Goal: Task Accomplishment & Management: Use online tool/utility

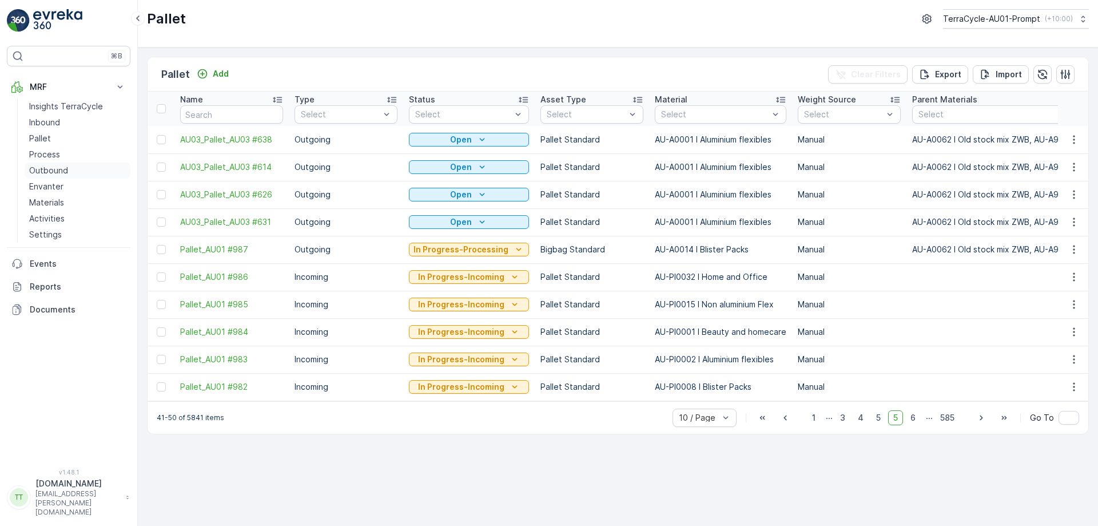
click at [49, 172] on p "Outbound" at bounding box center [48, 170] width 39 height 11
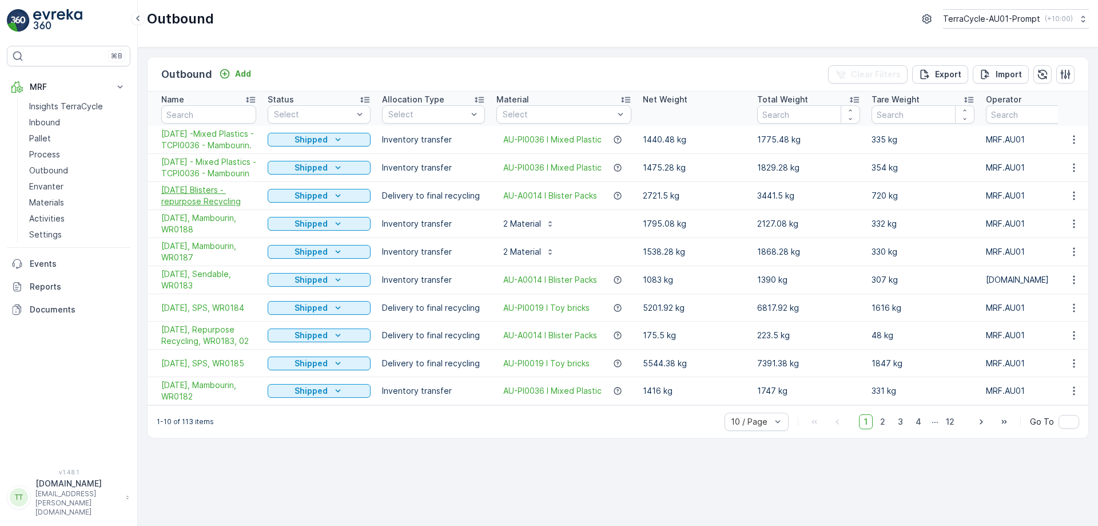
click at [212, 207] on span "06/08/2025 Blisters - repurpose Recycling" at bounding box center [208, 195] width 95 height 23
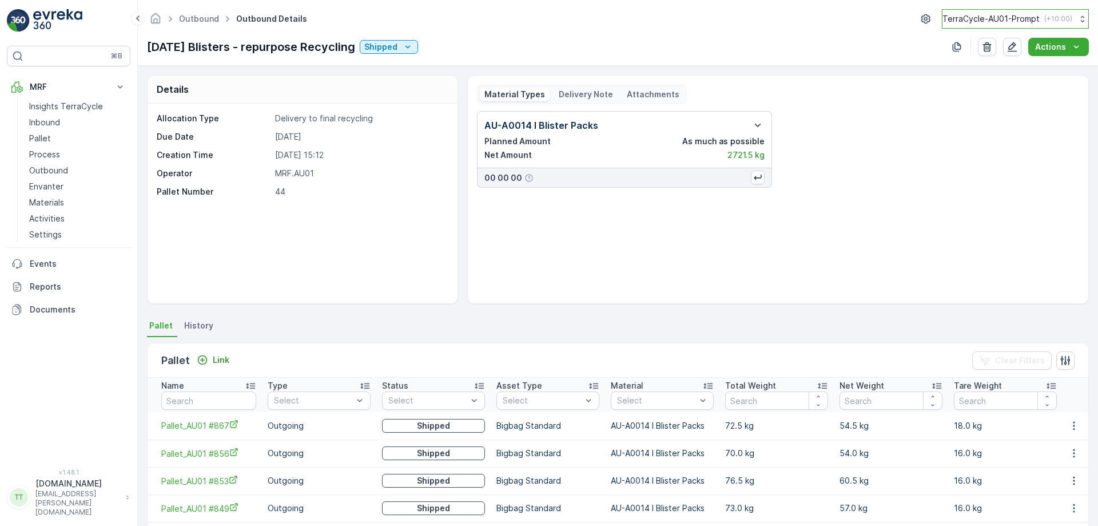
click at [1002, 25] on button "TerraCycle-AU01-Prompt ( +10:00 )" at bounding box center [1015, 18] width 147 height 19
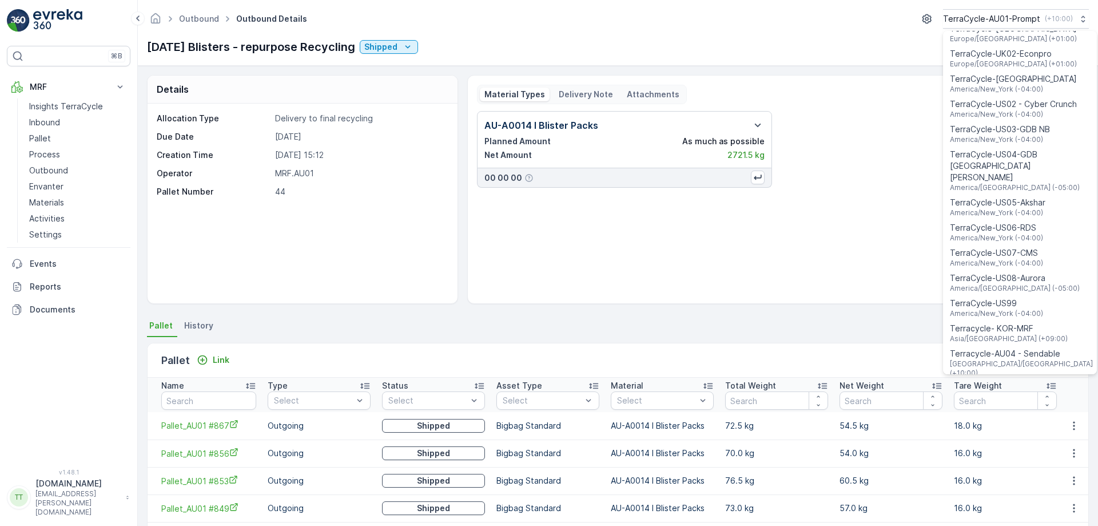
scroll to position [822, 0]
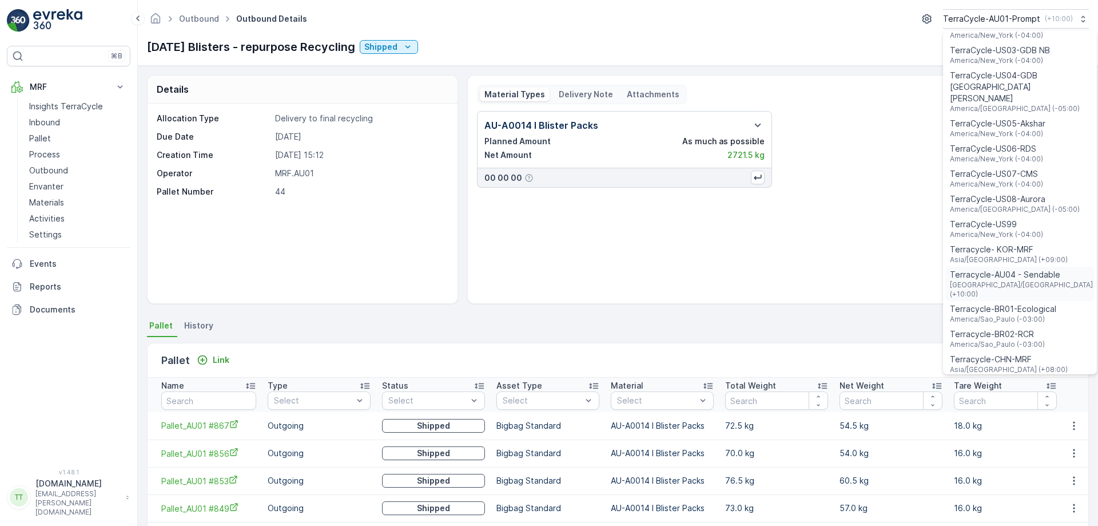
click at [1004, 269] on span "Terracycle-AU04 - Sendable" at bounding box center [1021, 274] width 143 height 11
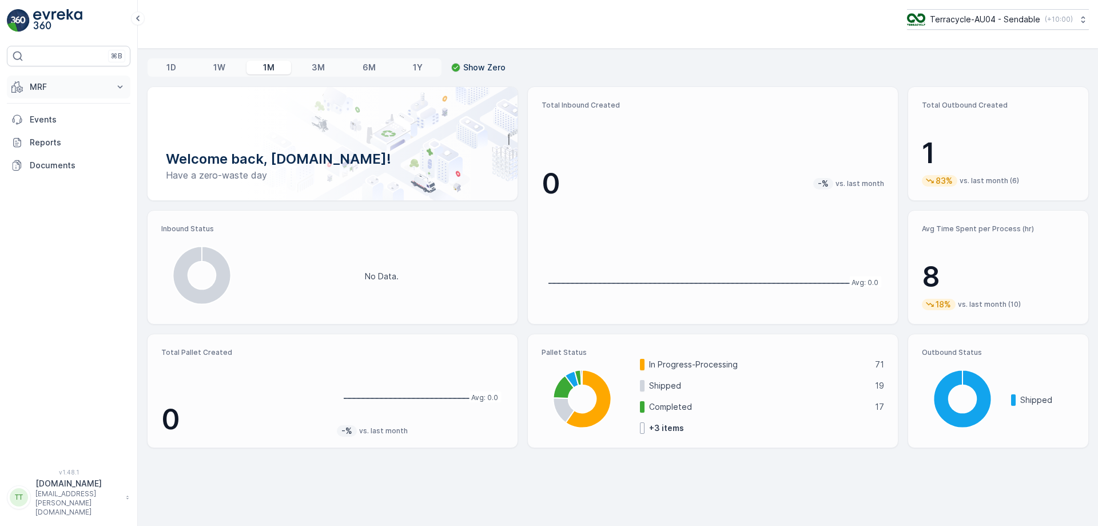
click at [100, 97] on button "MRF" at bounding box center [69, 87] width 124 height 23
click at [56, 155] on p "Process" at bounding box center [44, 154] width 31 height 11
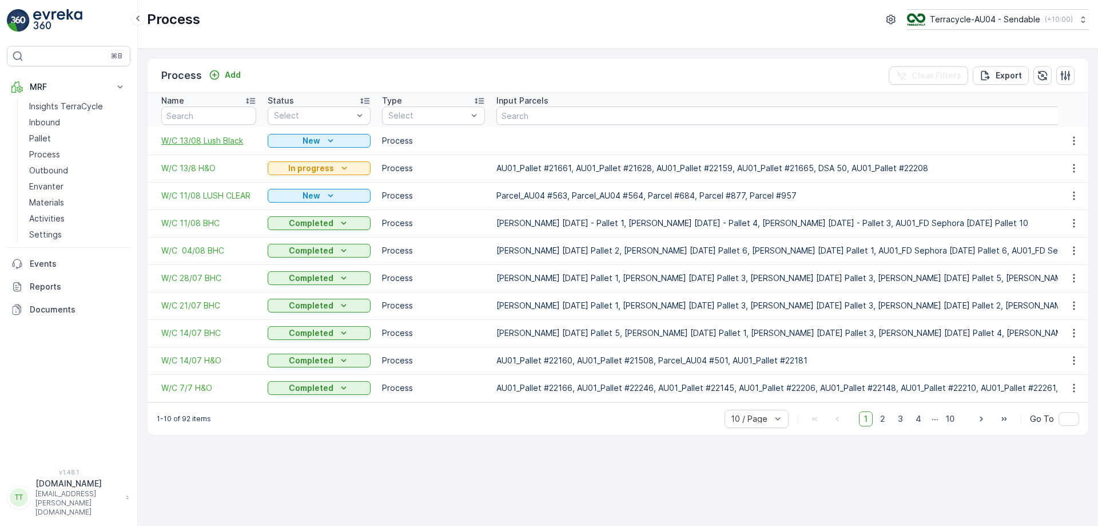
click at [201, 143] on span "W/C 13/08 Lush Black" at bounding box center [208, 140] width 95 height 11
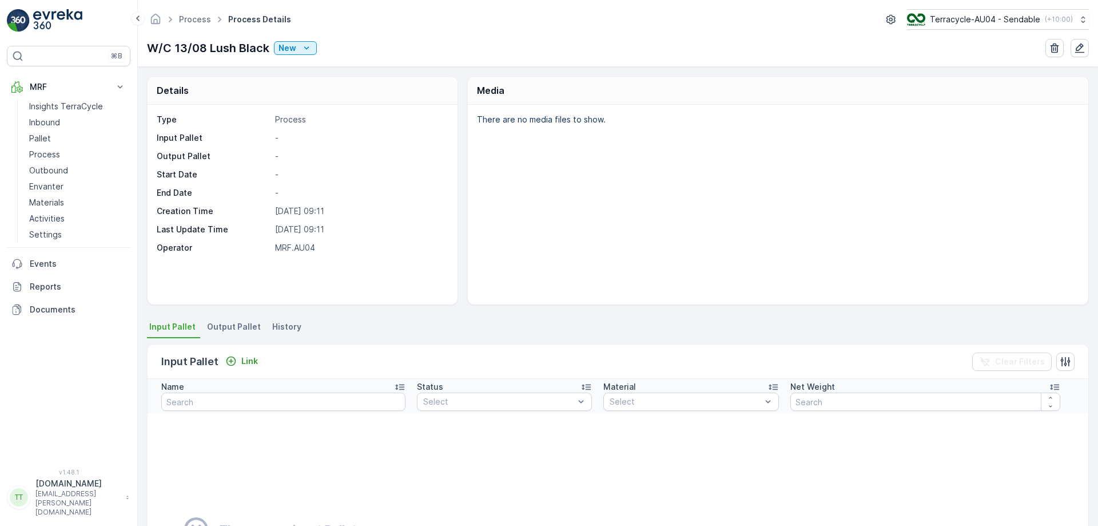
click at [261, 367] on div "Link" at bounding box center [242, 361] width 42 height 14
click at [252, 361] on p "Link" at bounding box center [249, 360] width 17 height 11
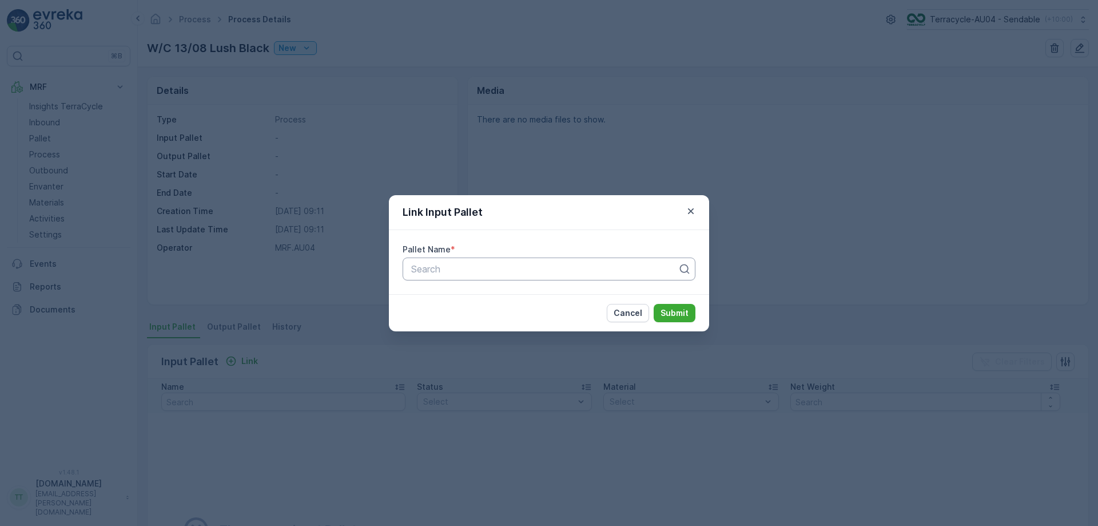
click at [511, 269] on div at bounding box center [544, 269] width 269 height 10
paste input "Parcel #598"
type input "Parcel #598"
click at [520, 297] on div "Parcel #598" at bounding box center [549, 297] width 279 height 10
click at [678, 315] on p "Submit" at bounding box center [675, 312] width 28 height 11
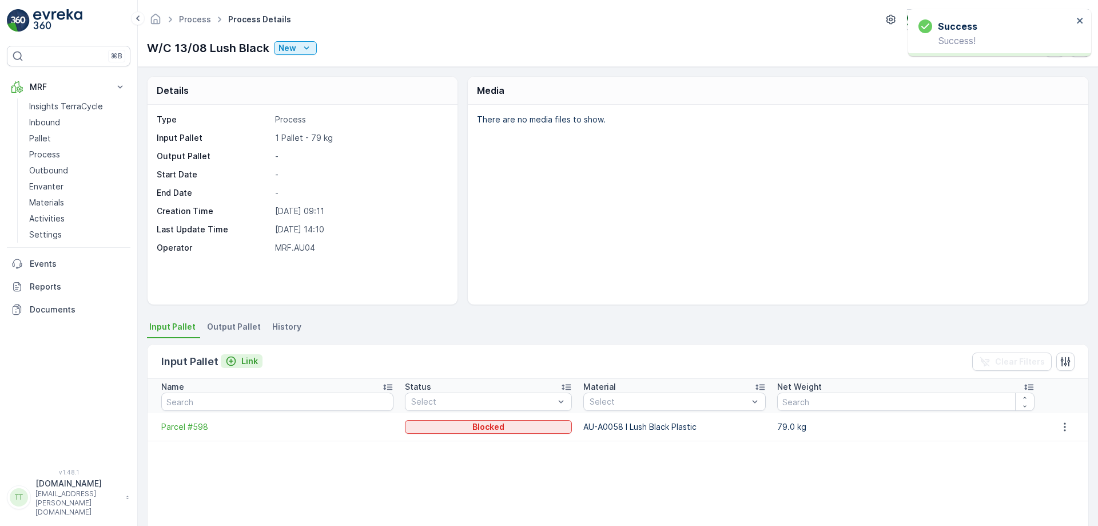
click at [250, 356] on p "Link" at bounding box center [249, 360] width 17 height 11
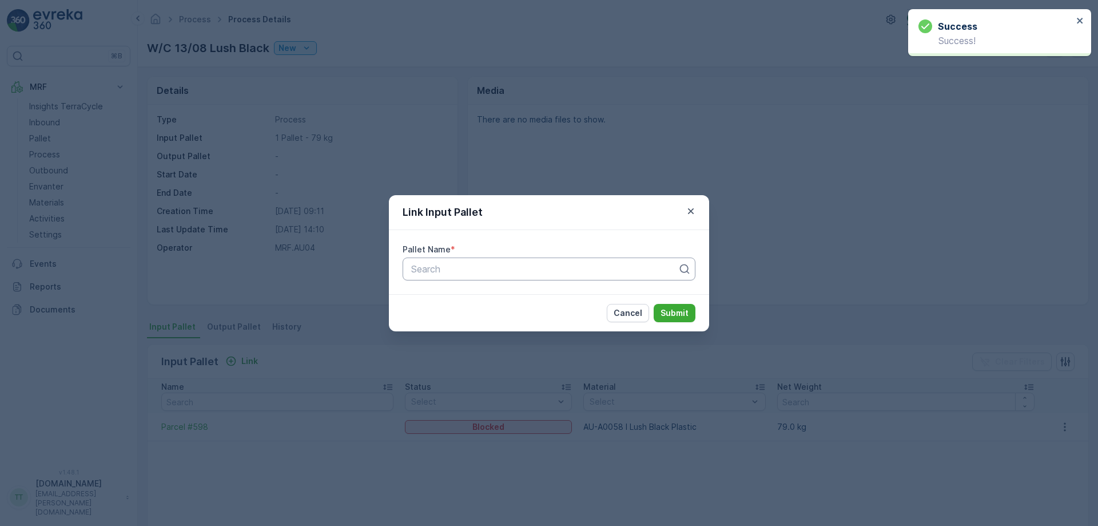
click at [497, 269] on div at bounding box center [544, 269] width 269 height 10
paste input "Parcel #907"
type input "Parcel #907"
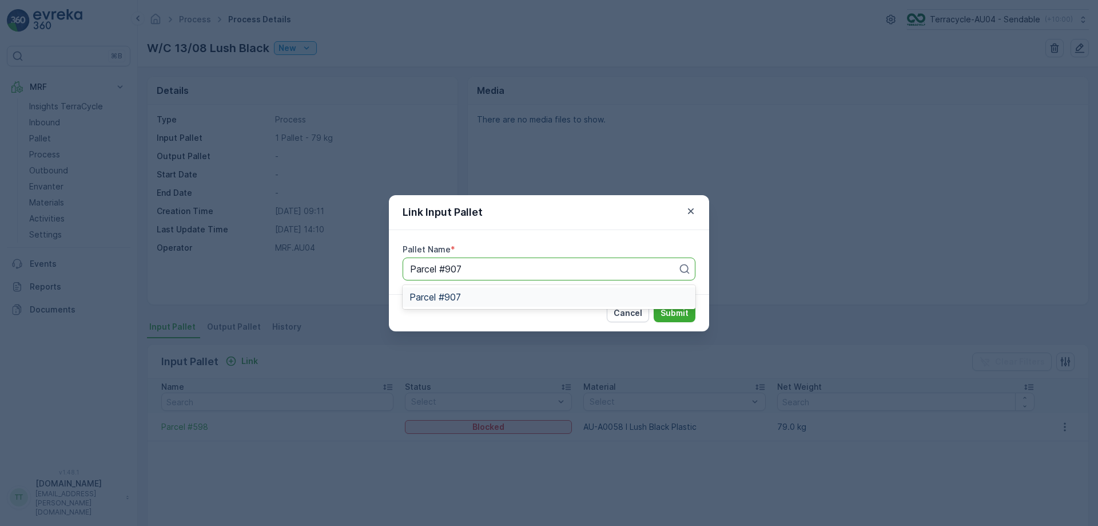
click at [573, 295] on div "Parcel #907" at bounding box center [549, 297] width 279 height 10
click at [661, 313] on p "Submit" at bounding box center [675, 312] width 28 height 11
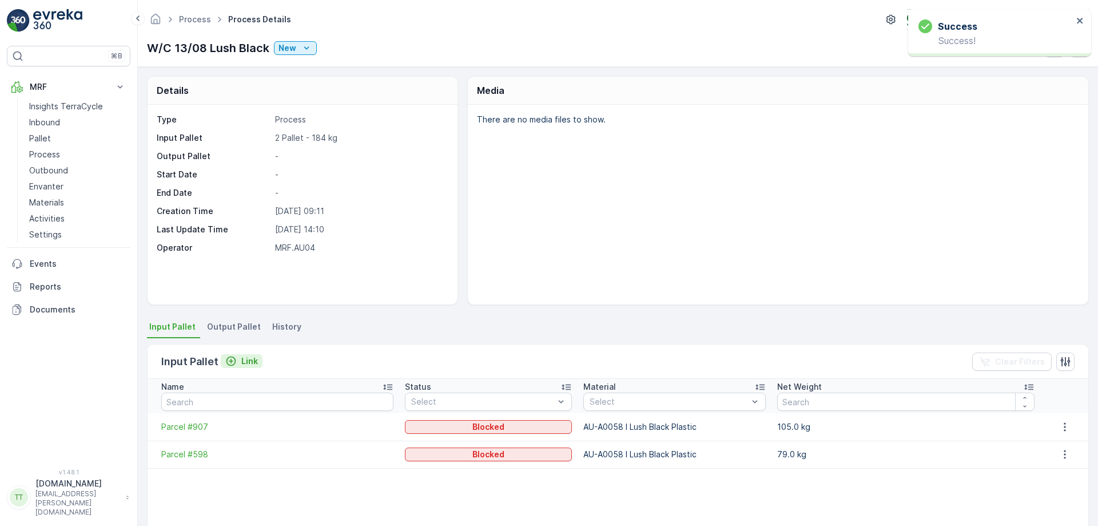
click at [223, 355] on button "Link" at bounding box center [242, 361] width 42 height 14
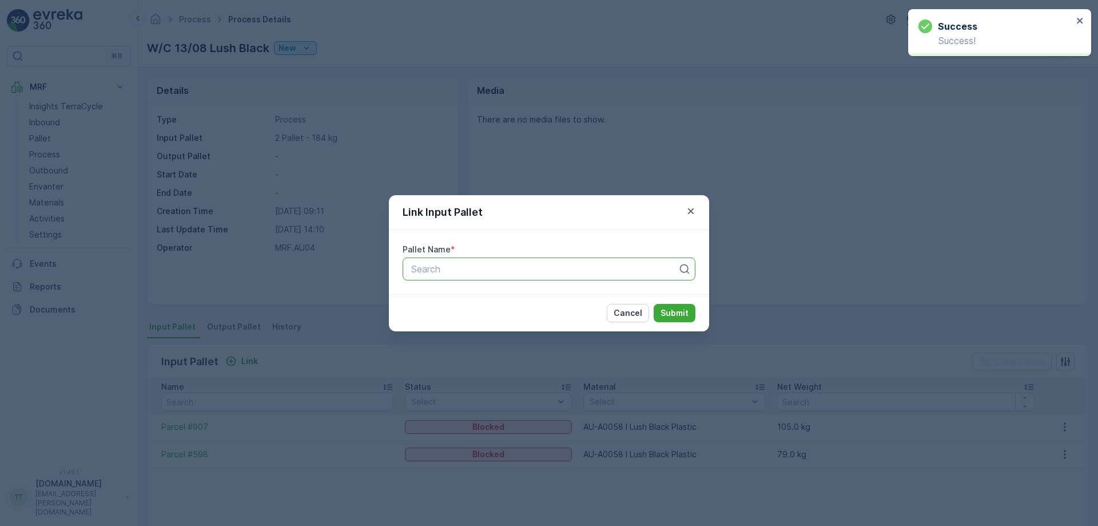
paste input "Parcel #245"
type input "Parcel #245"
click at [653, 295] on div "Parcel #245" at bounding box center [549, 297] width 279 height 10
click at [675, 314] on p "Submit" at bounding box center [675, 312] width 28 height 11
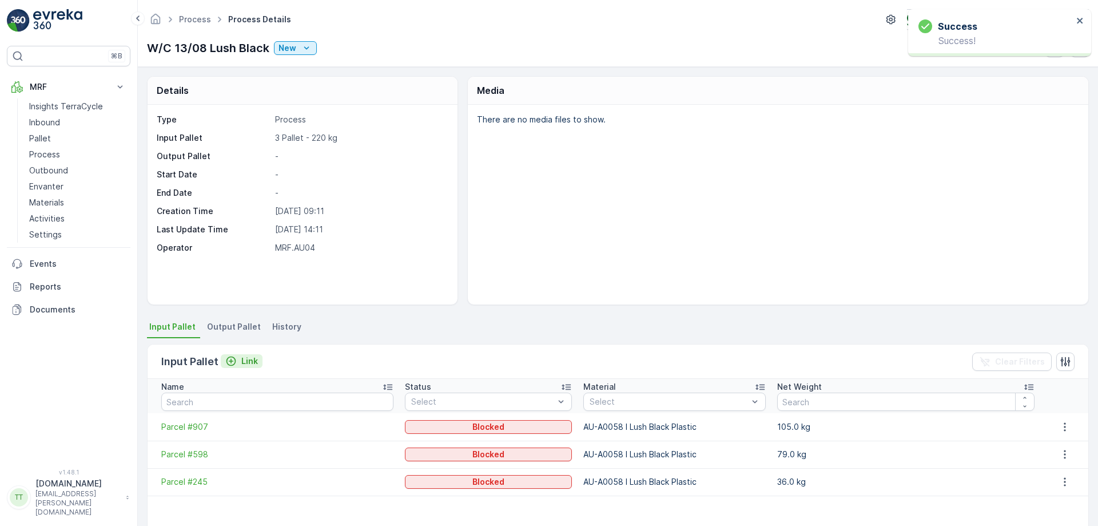
click at [230, 358] on icon "Link" at bounding box center [230, 360] width 11 height 11
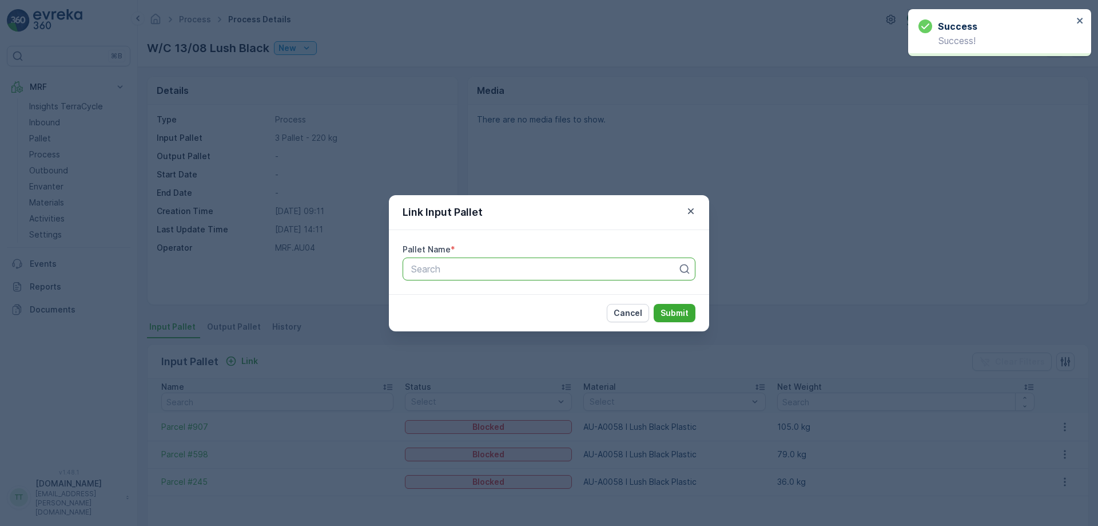
paste input "Parcel #1006"
type input "Parcel #1006"
click at [646, 296] on div "Parcel #1006" at bounding box center [549, 297] width 279 height 10
click at [646, 296] on div "Cancel Submit" at bounding box center [549, 312] width 320 height 37
click at [684, 307] on p "Submit" at bounding box center [675, 312] width 28 height 11
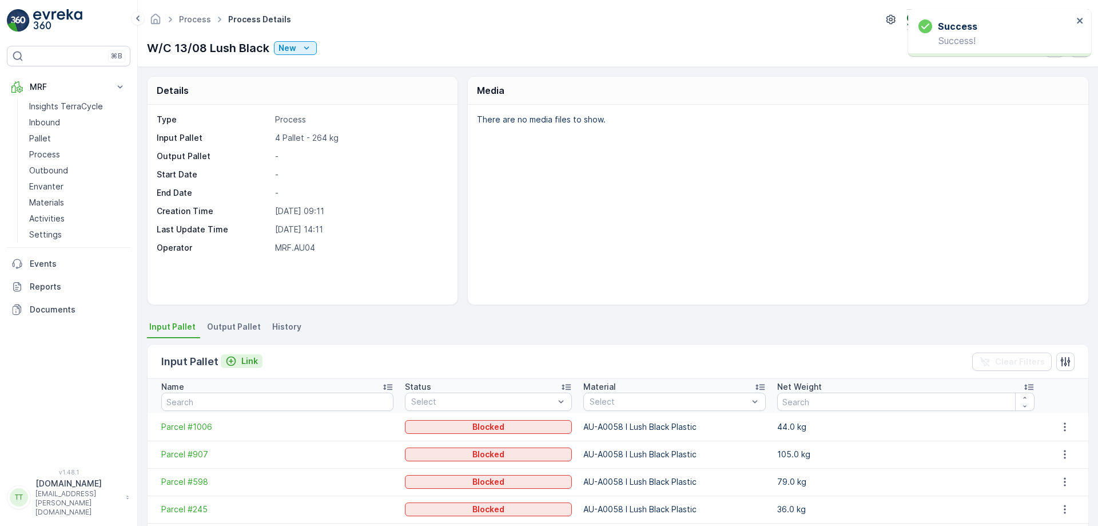
click at [251, 356] on p "Link" at bounding box center [249, 360] width 17 height 11
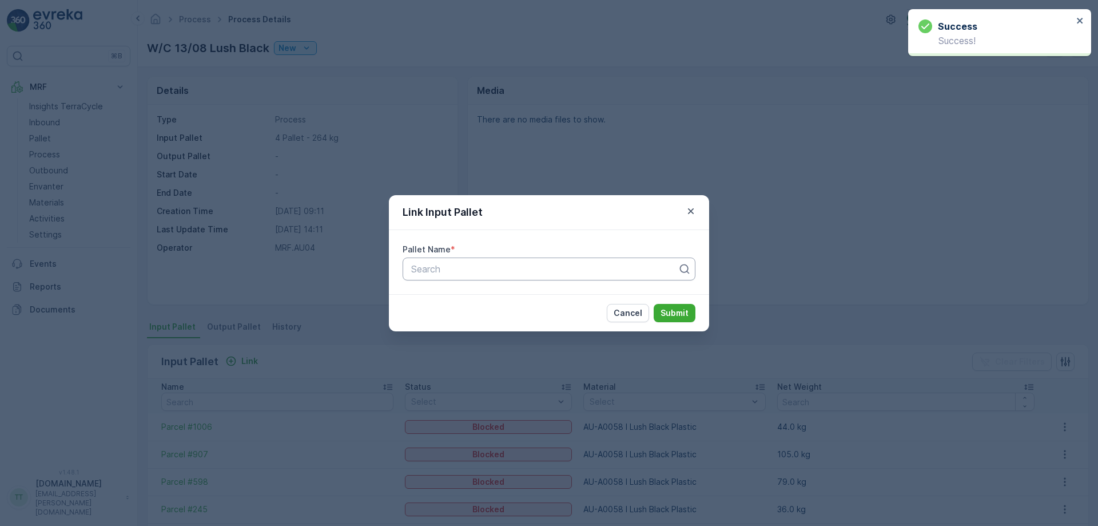
click at [440, 276] on div "Search" at bounding box center [549, 268] width 293 height 23
paste input "Parcel_AU04 #571"
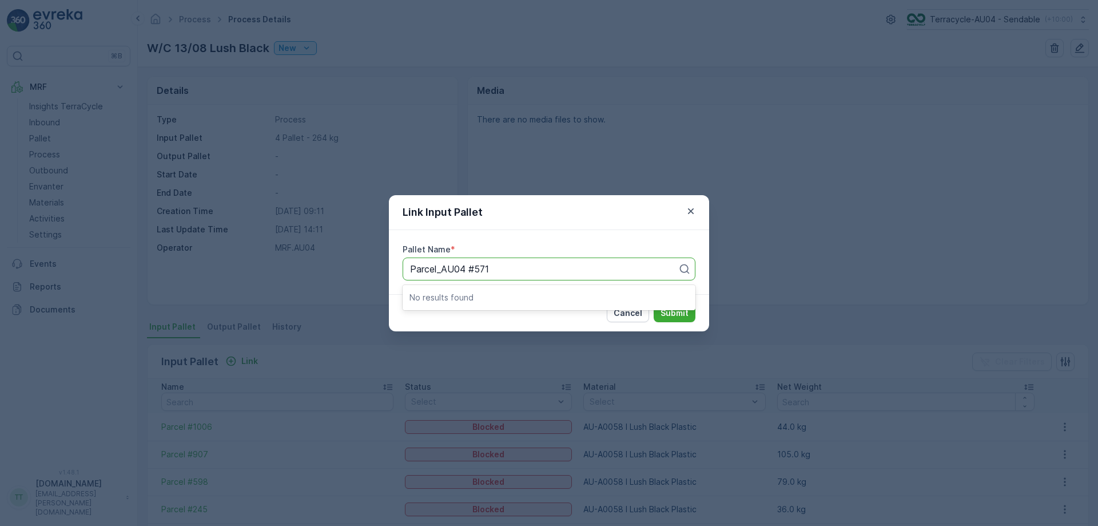
type input "Parcel_AU04 #571"
click at [417, 272] on div at bounding box center [544, 269] width 269 height 10
type input "571"
click at [502, 273] on div at bounding box center [544, 269] width 269 height 10
paste input "Parcel #843"
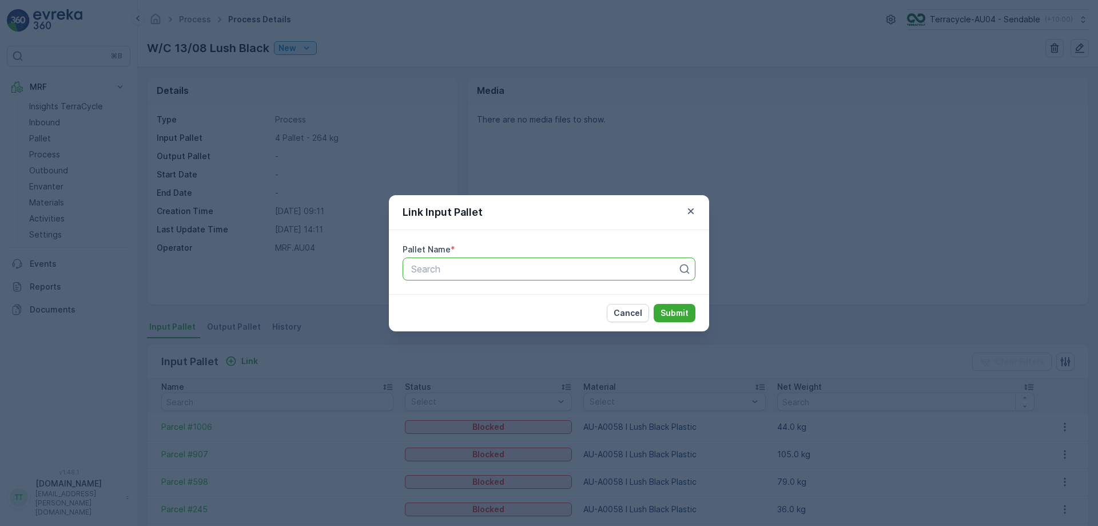
type input "Parcel #843"
click at [622, 304] on div "Parcel #843" at bounding box center [549, 296] width 293 height 19
click at [675, 313] on p "Submit" at bounding box center [675, 312] width 28 height 11
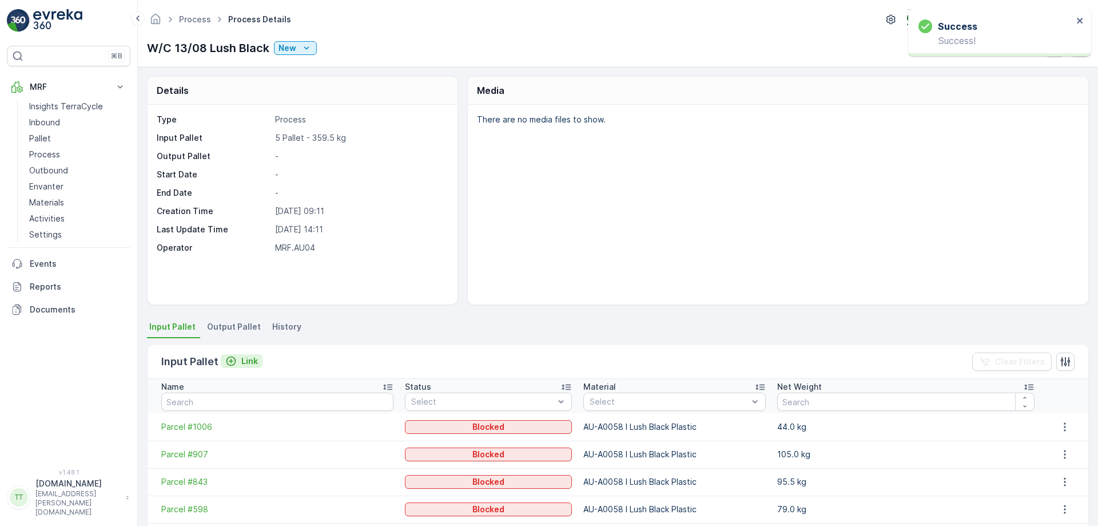
click at [247, 359] on p "Link" at bounding box center [249, 360] width 17 height 11
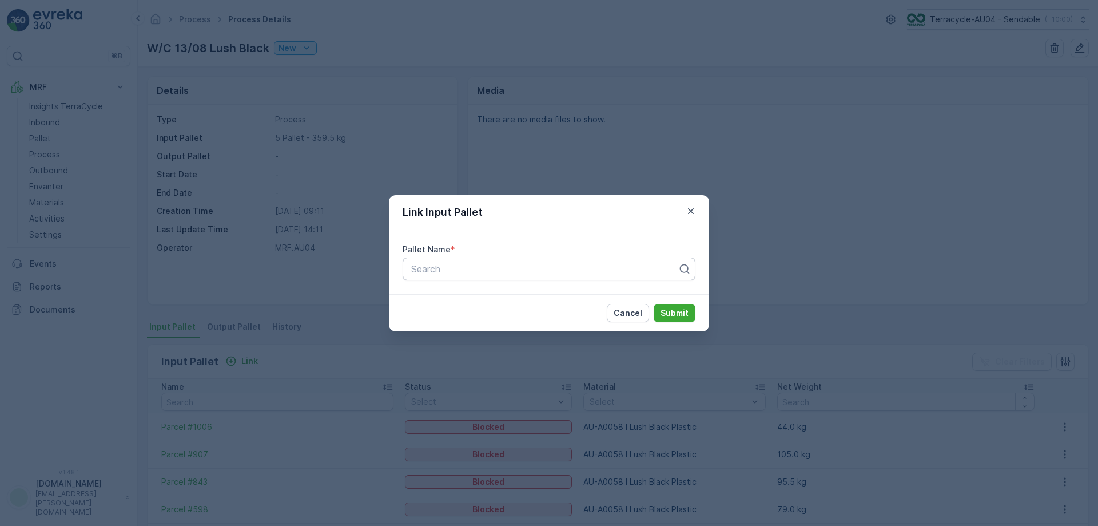
click at [490, 261] on div "Search" at bounding box center [549, 268] width 293 height 23
paste input "Parcel #732"
type input "Parcel #732"
click at [581, 297] on div "Parcel #732" at bounding box center [549, 297] width 279 height 10
click at [666, 310] on p "Submit" at bounding box center [675, 312] width 28 height 11
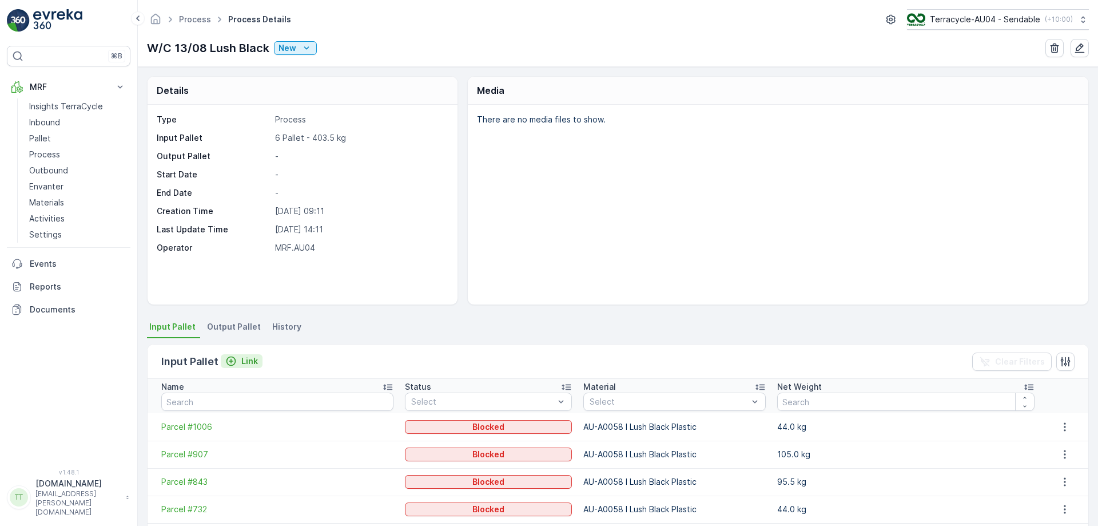
click at [243, 362] on p "Link" at bounding box center [249, 360] width 17 height 11
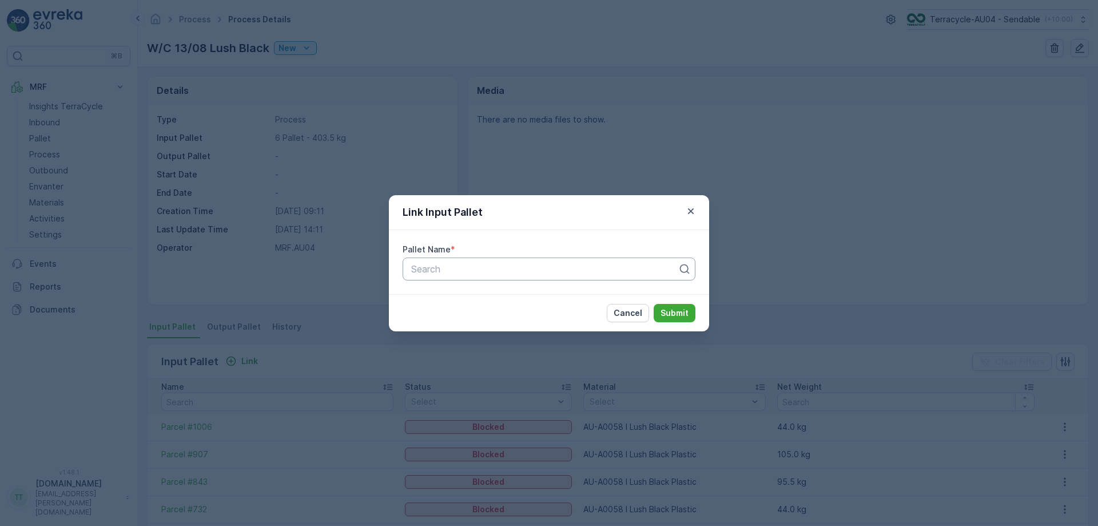
click at [492, 264] on div at bounding box center [544, 269] width 269 height 10
paste input "Parcel_AU04 #571"
type input "Parcel_AU04 #571"
click at [595, 300] on div "Parcel_AU04 #571" at bounding box center [549, 297] width 279 height 10
click at [664, 311] on p "Submit" at bounding box center [675, 312] width 28 height 11
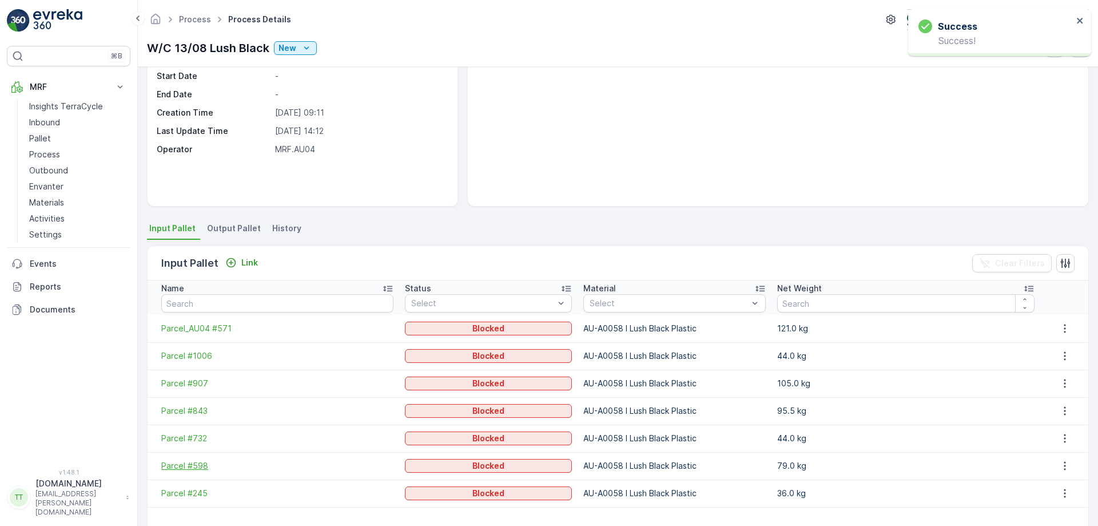
scroll to position [200, 0]
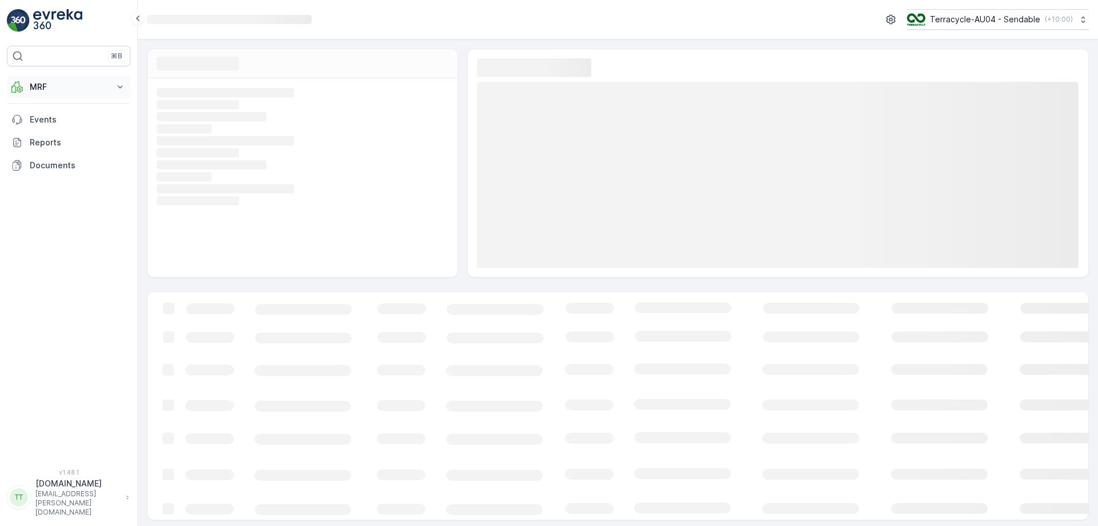
click at [53, 86] on p "MRF" at bounding box center [69, 86] width 78 height 11
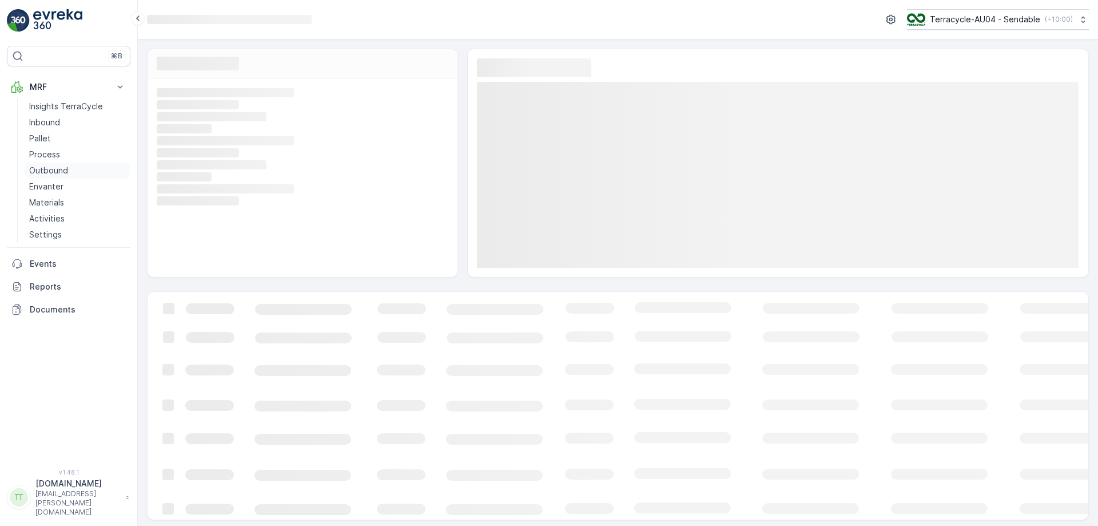
click at [64, 176] on p "Outbound" at bounding box center [48, 170] width 39 height 11
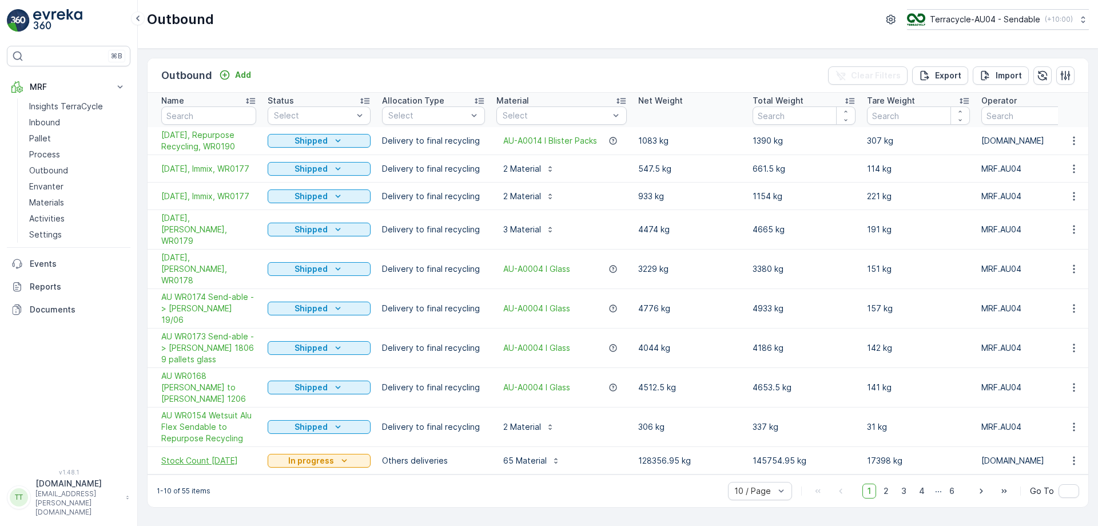
click at [179, 455] on span "Stock Count April 2025" at bounding box center [208, 460] width 95 height 11
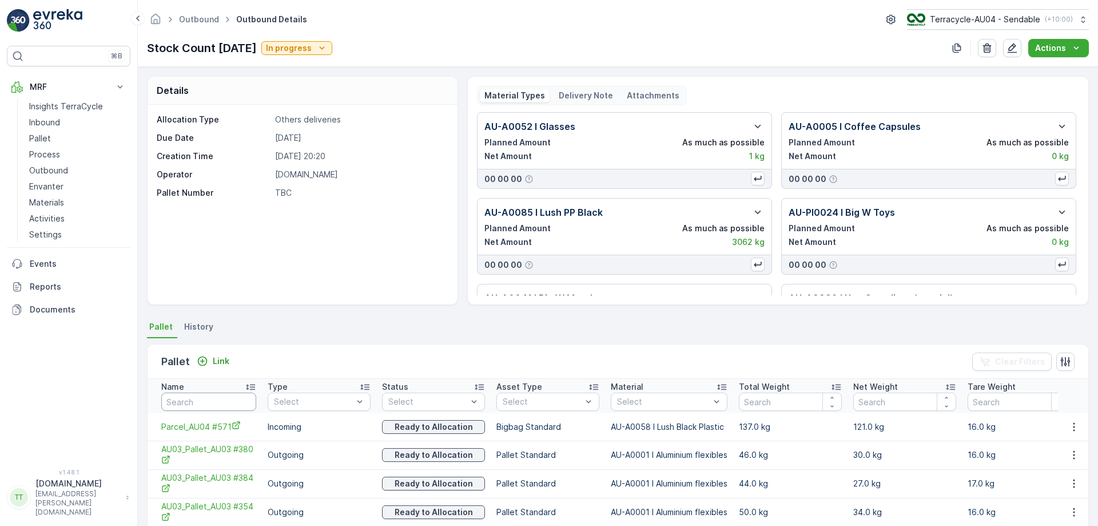
click at [220, 404] on input "text" at bounding box center [208, 401] width 95 height 18
paste input "Parcel_AU04 #571"
type input "Parcel_AU04 #571"
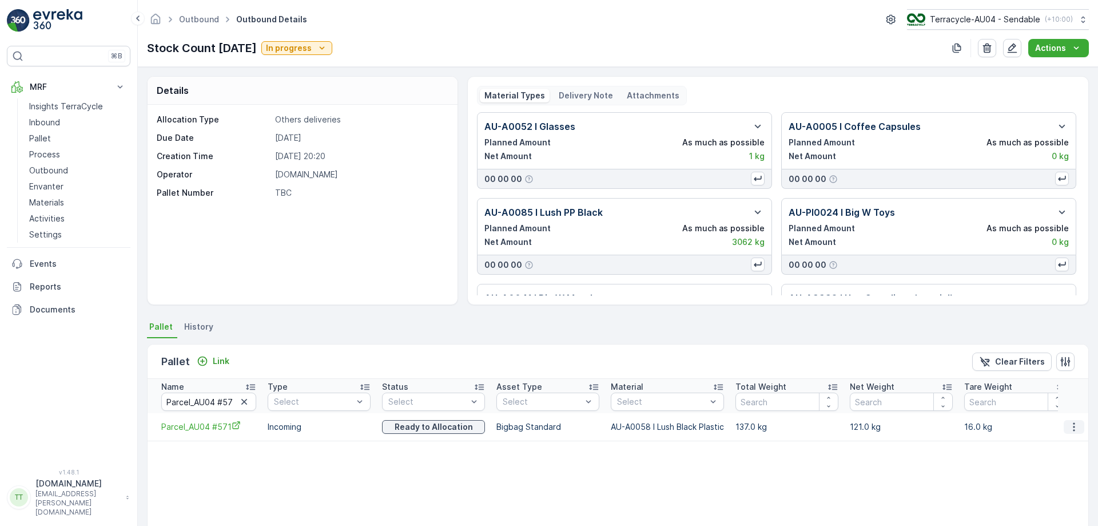
click at [1071, 431] on icon "button" at bounding box center [1074, 426] width 11 height 11
click at [1060, 464] on span "Unlink Pallet" at bounding box center [1050, 464] width 46 height 11
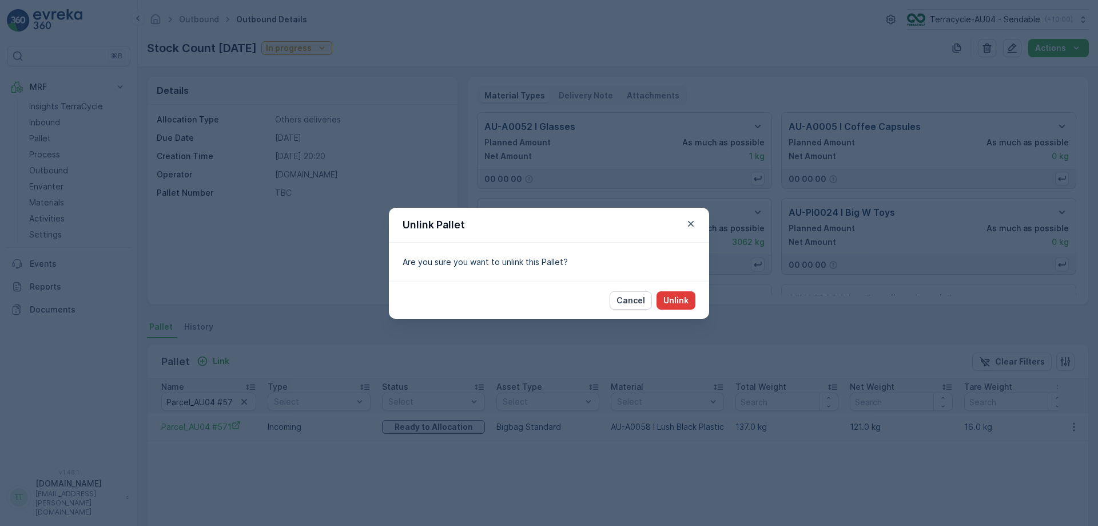
click at [665, 300] on p "Unlink" at bounding box center [676, 300] width 25 height 11
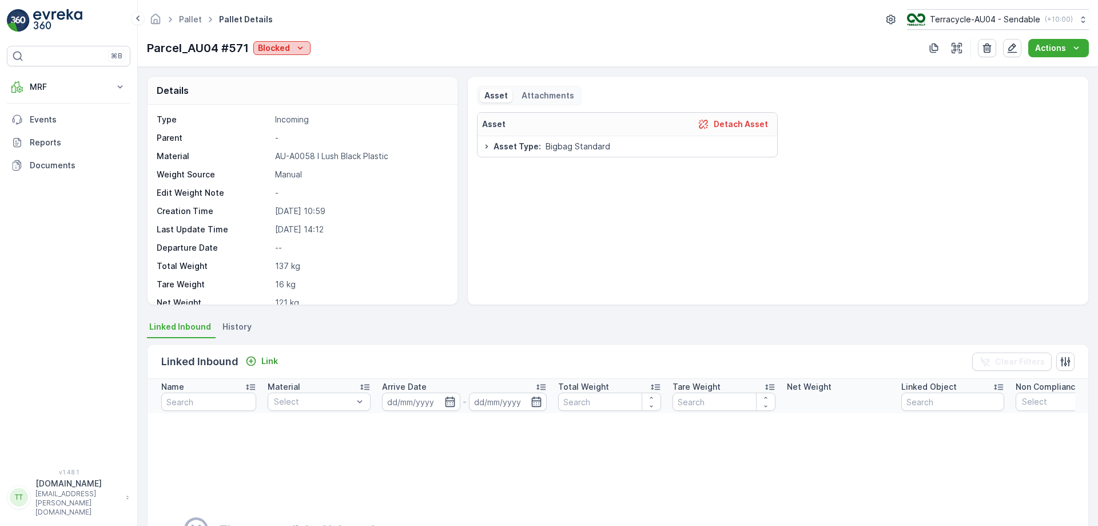
click at [291, 43] on div "Blocked" at bounding box center [282, 47] width 48 height 11
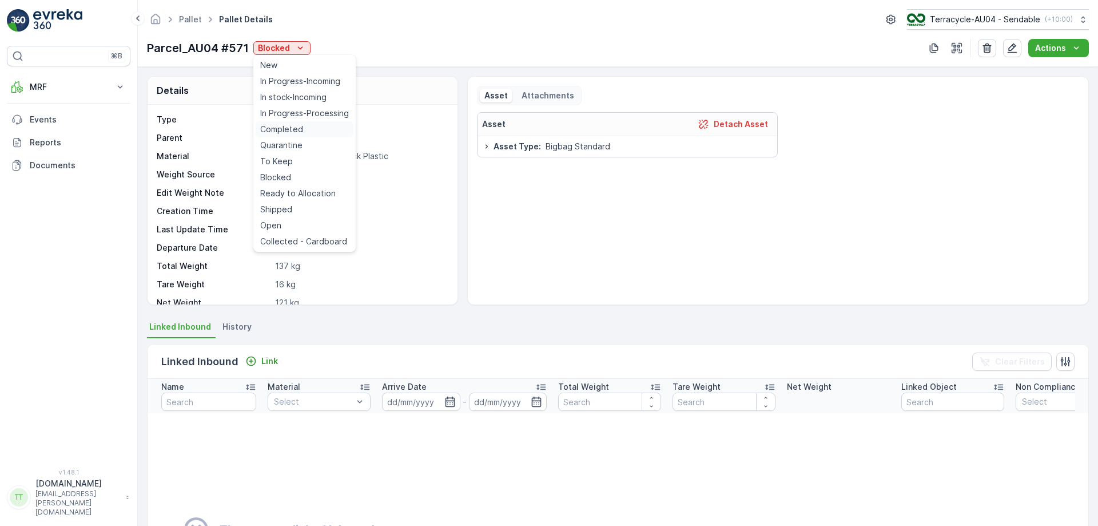
click at [289, 134] on span "Completed" at bounding box center [281, 129] width 43 height 11
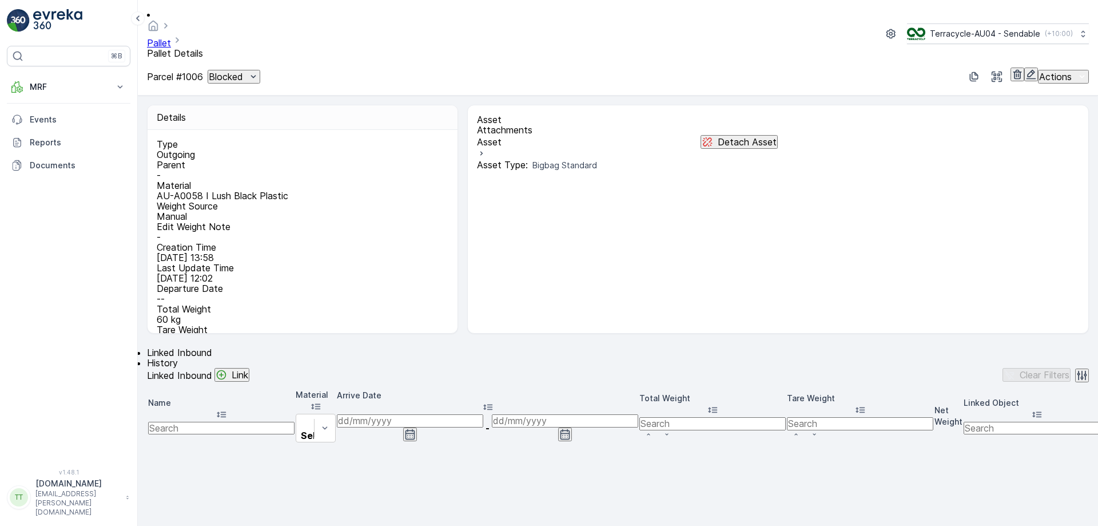
click at [276, 57] on div "Pallet Pallet Details Terracycle-AU04 - Sendable ( +10:00 ) Parcel #1006 Blocke…" at bounding box center [618, 48] width 960 height 96
click at [260, 70] on div "Parcel #1006 Blocked" at bounding box center [203, 77] width 113 height 14
click at [259, 71] on icon "Blocked" at bounding box center [253, 76] width 11 height 11
click at [388, 59] on div "Pallet Pallet Details Terracycle-AU04 - Sendable ( +10:00 ) Parcel #1006 Blocke…" at bounding box center [618, 48] width 960 height 96
click at [1024, 67] on button "button" at bounding box center [1031, 74] width 14 height 14
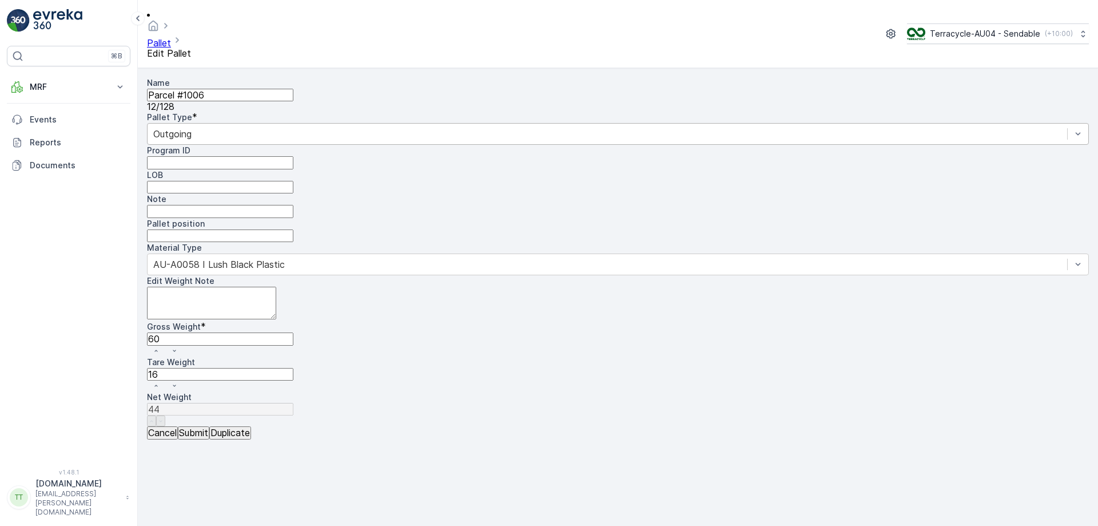
click at [261, 144] on div "Outgoing" at bounding box center [618, 134] width 942 height 22
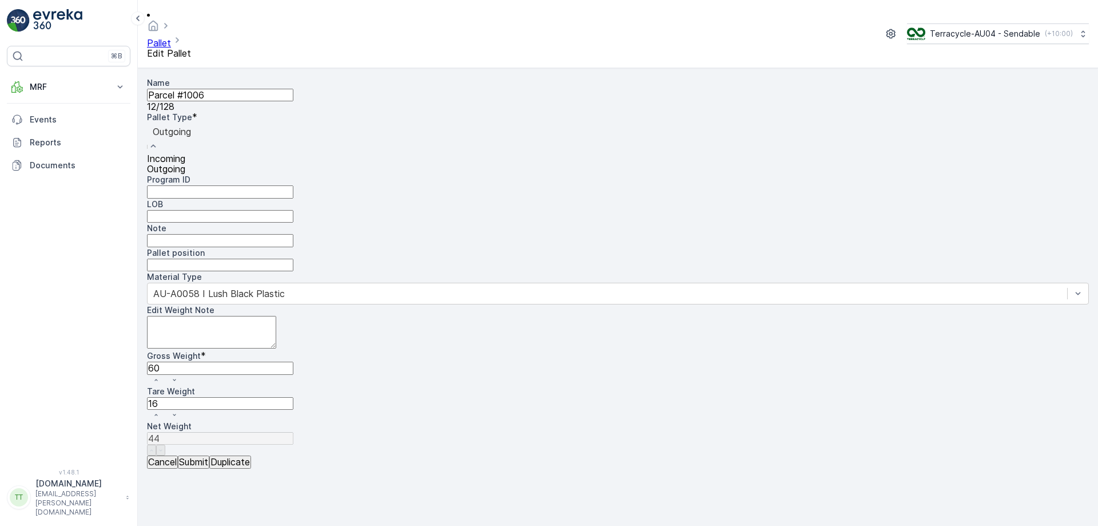
click at [248, 160] on div "Incoming" at bounding box center [618, 158] width 942 height 10
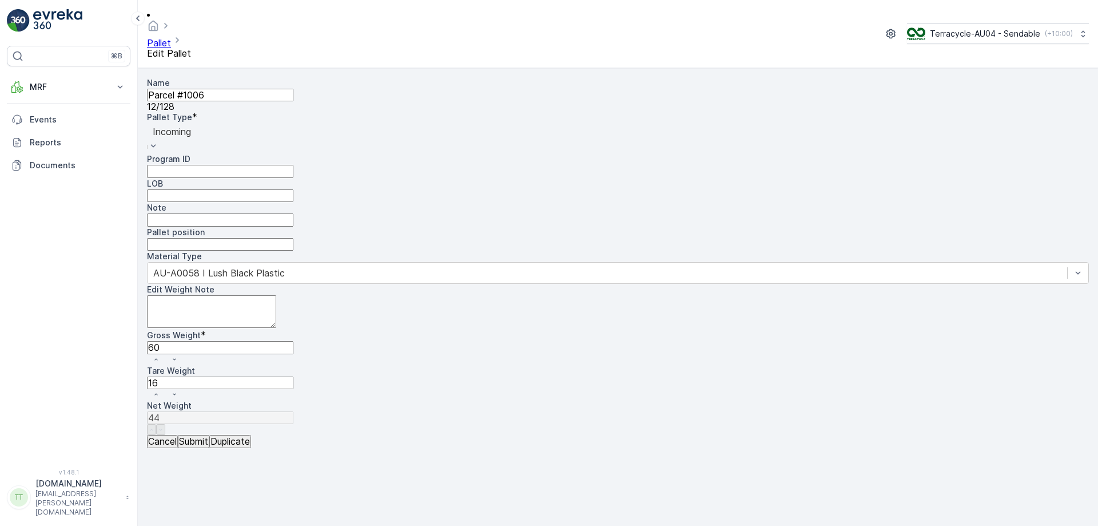
click at [208, 446] on p "Submit" at bounding box center [193, 441] width 29 height 10
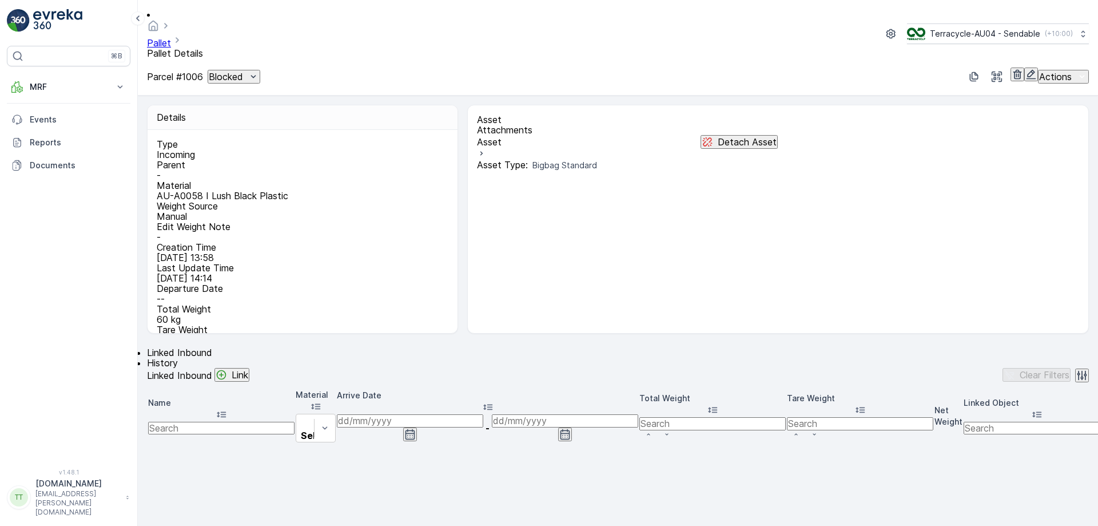
click at [259, 71] on icon "Blocked" at bounding box center [253, 76] width 11 height 11
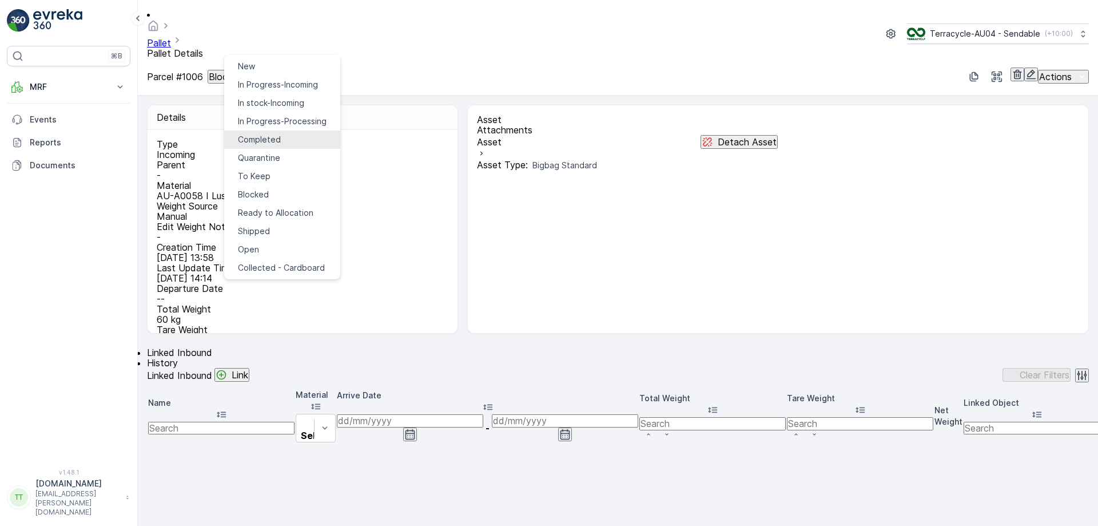
click at [277, 134] on div "Completed" at bounding box center [259, 139] width 43 height 11
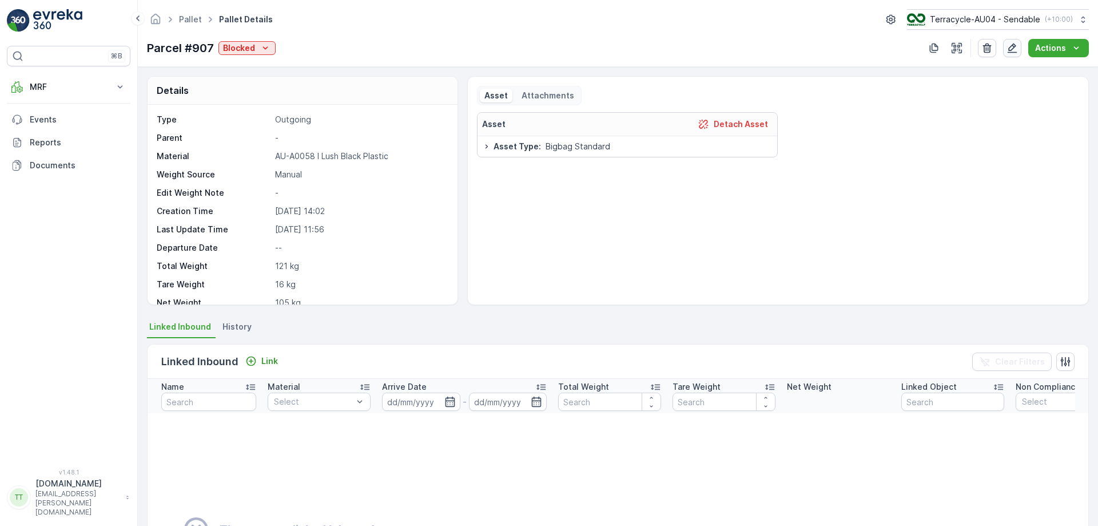
click at [1018, 43] on icon "button" at bounding box center [1012, 47] width 11 height 11
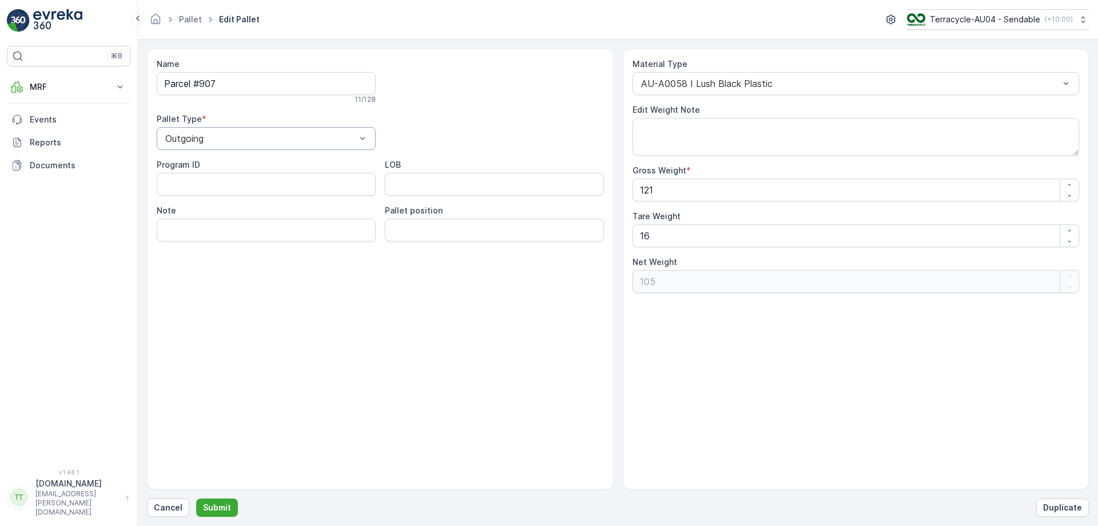
click at [191, 141] on div at bounding box center [260, 138] width 193 height 10
click at [193, 170] on span "Incoming" at bounding box center [183, 166] width 38 height 10
click at [210, 507] on p "Submit" at bounding box center [217, 507] width 28 height 11
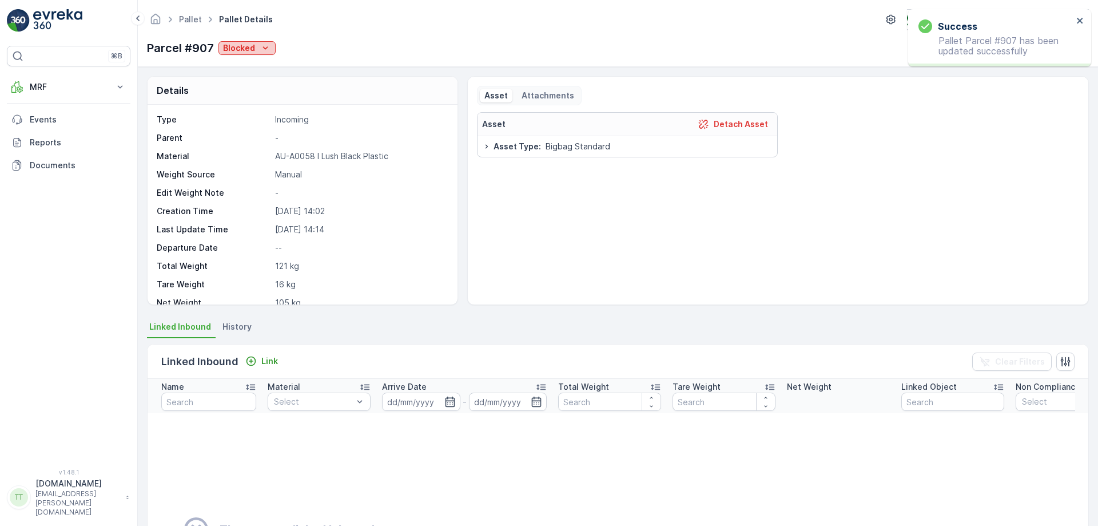
click at [257, 51] on div "Blocked" at bounding box center [247, 47] width 48 height 11
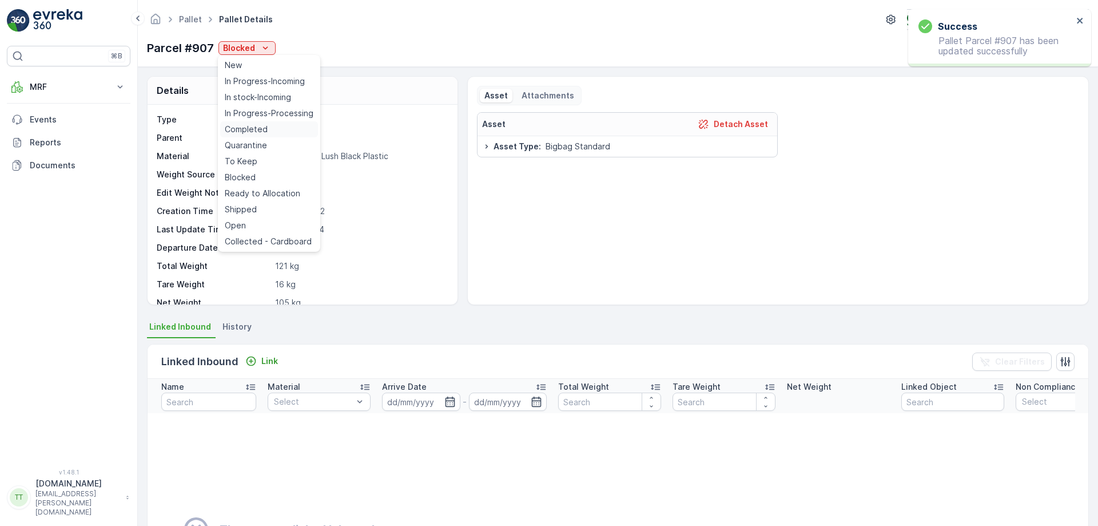
click at [249, 129] on span "Completed" at bounding box center [246, 129] width 43 height 11
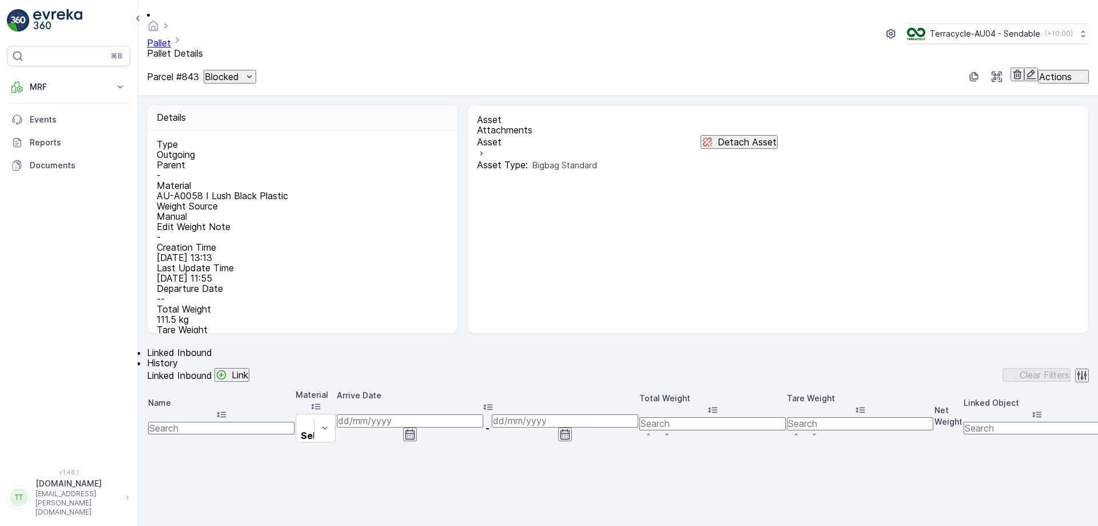
click at [239, 72] on p "Blocked" at bounding box center [222, 77] width 34 height 10
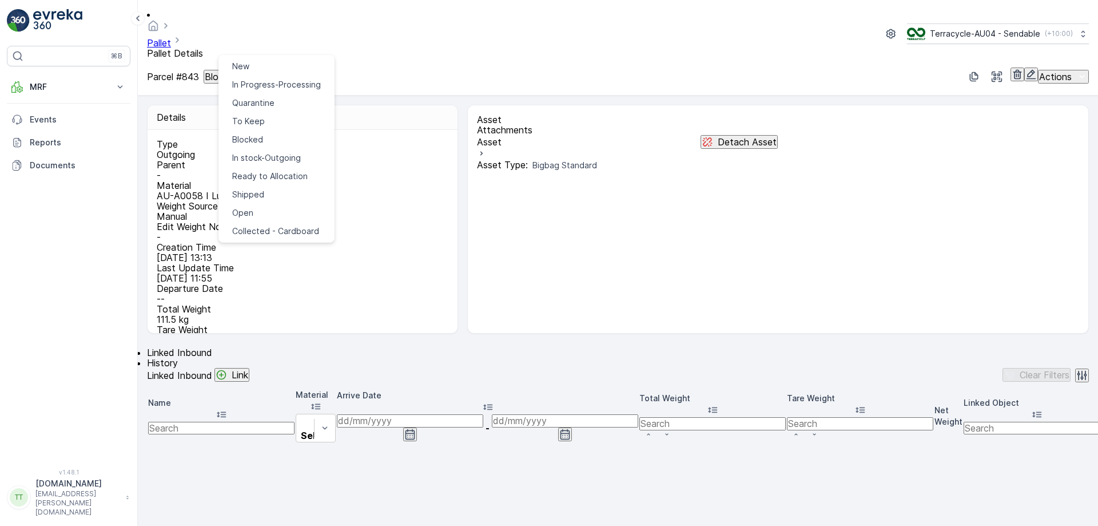
click at [1026, 69] on icon "button" at bounding box center [1031, 74] width 11 height 11
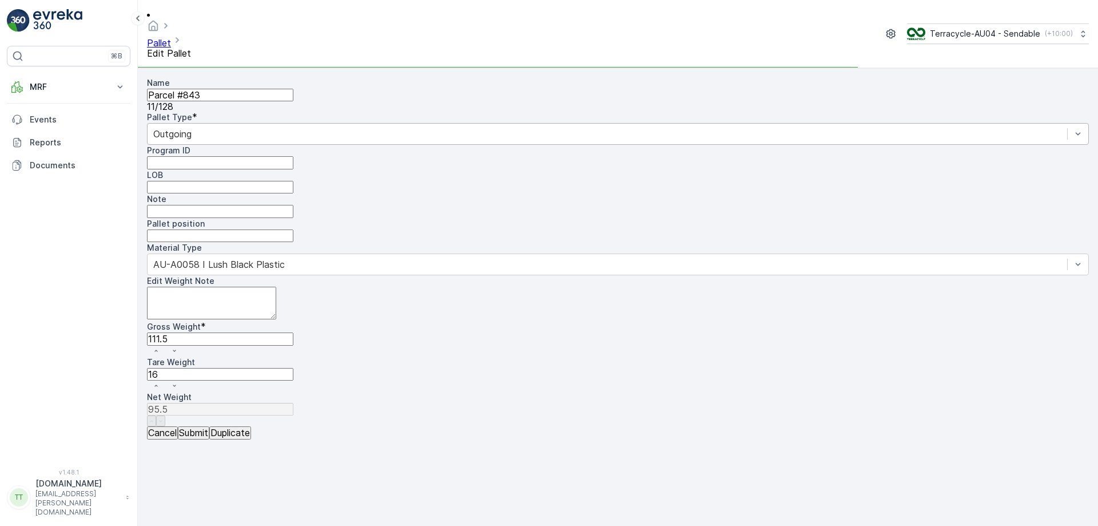
click at [268, 137] on div at bounding box center [607, 134] width 908 height 13
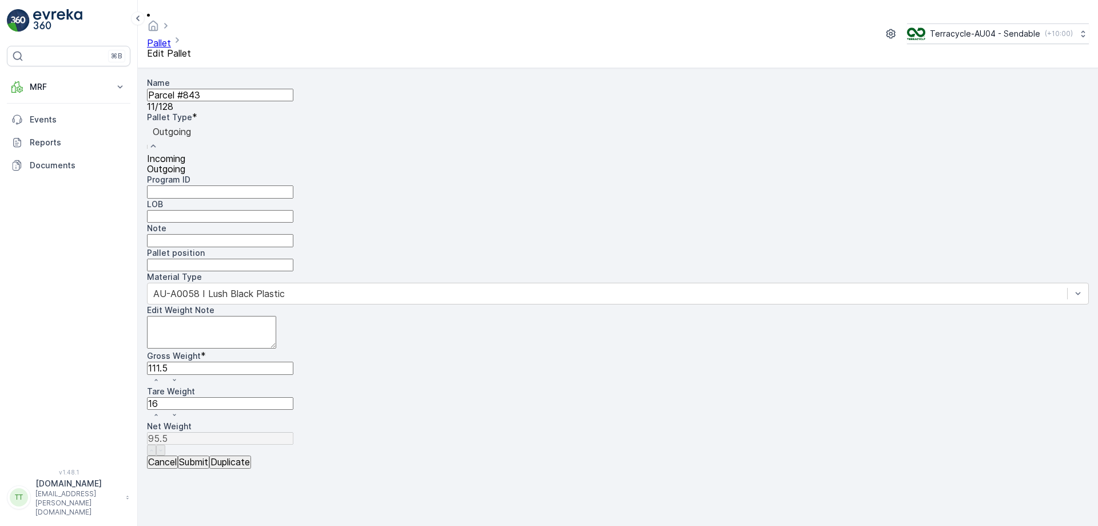
click at [255, 164] on div "Incoming" at bounding box center [618, 158] width 942 height 10
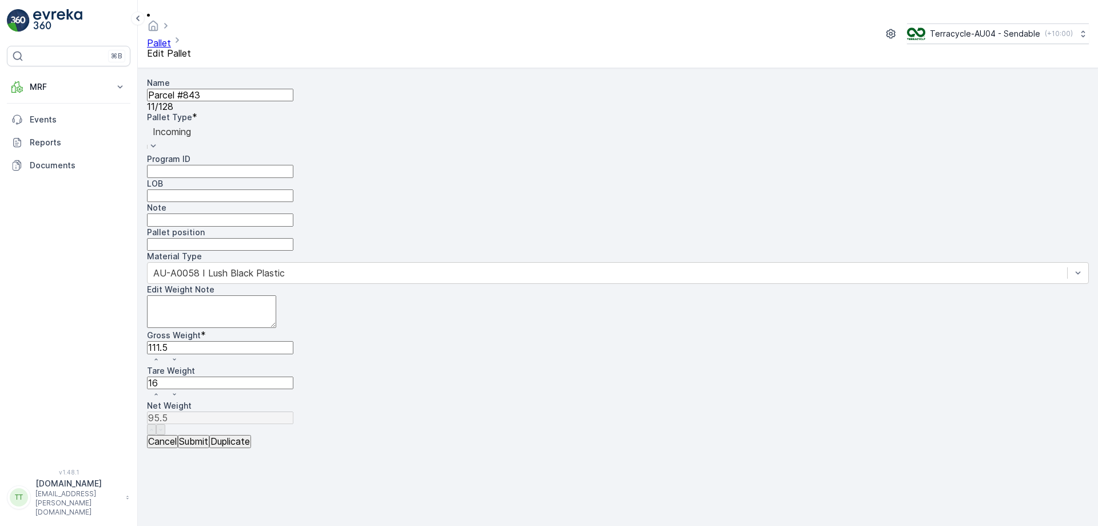
click at [208, 446] on p "Submit" at bounding box center [193, 441] width 29 height 10
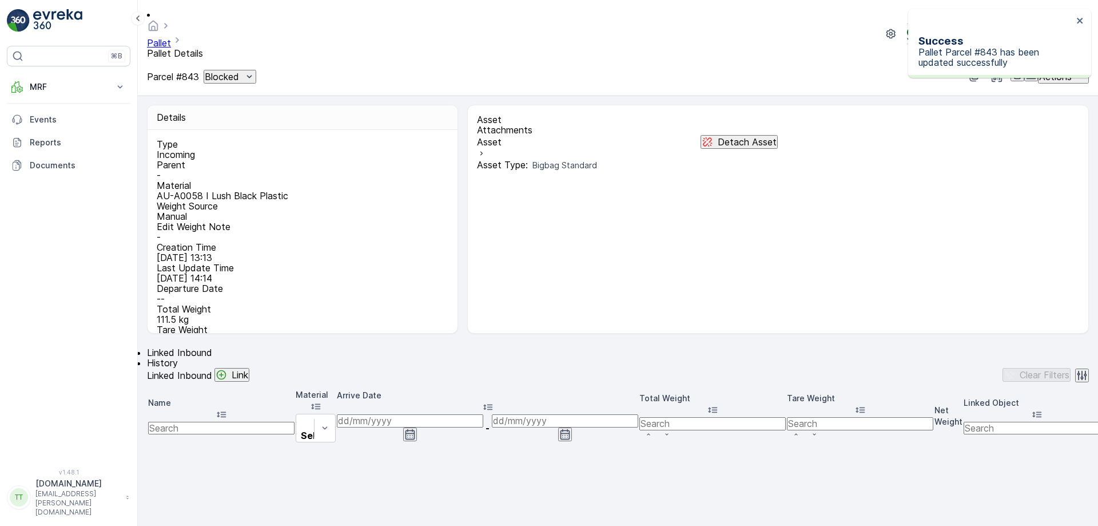
click at [236, 72] on p "Blocked" at bounding box center [222, 77] width 34 height 10
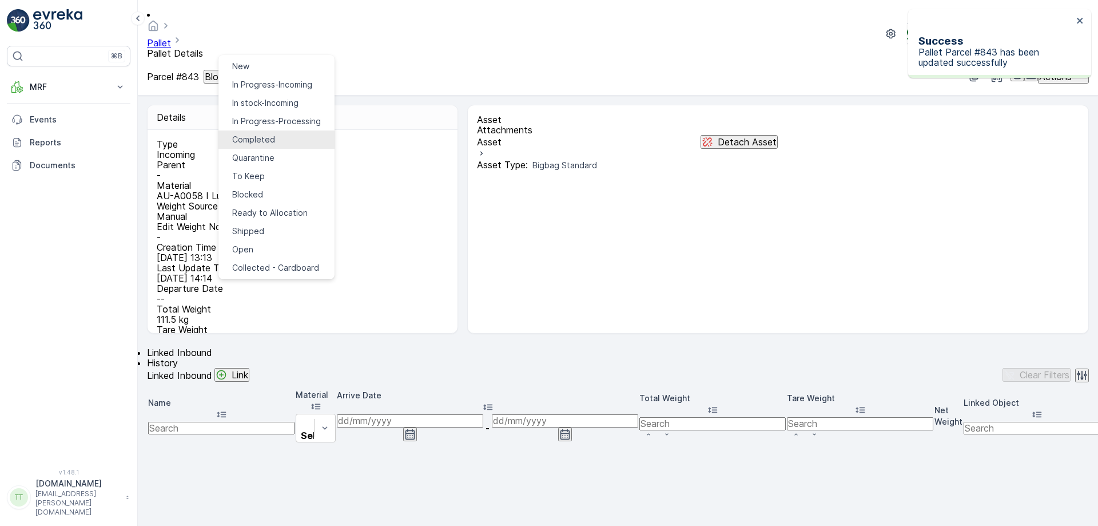
click at [238, 134] on span "Completed" at bounding box center [253, 139] width 43 height 11
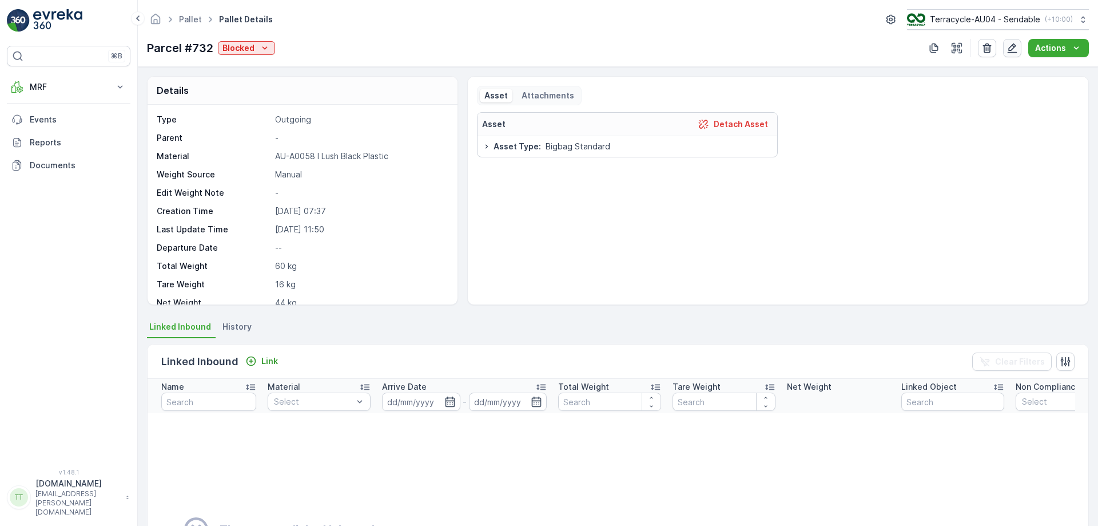
click at [1008, 53] on icon "button" at bounding box center [1012, 47] width 11 height 11
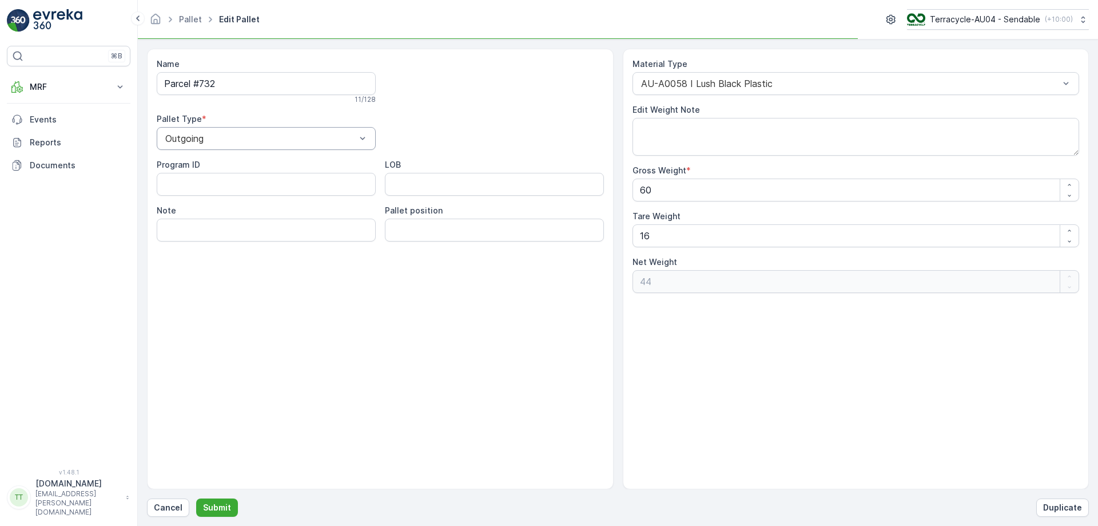
click at [272, 145] on div "Outgoing" at bounding box center [266, 138] width 219 height 23
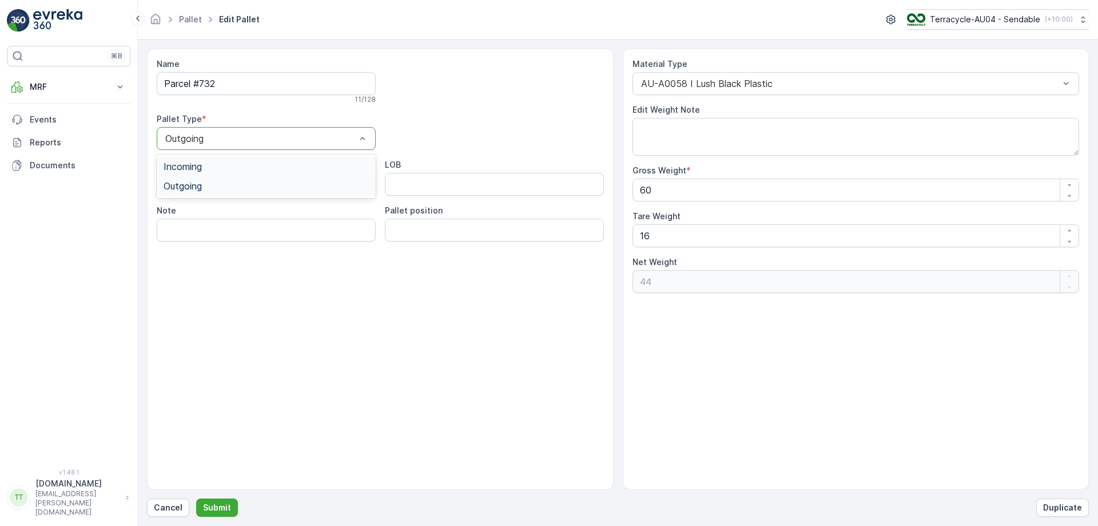
click at [245, 169] on div "Incoming" at bounding box center [266, 166] width 205 height 10
drag, startPoint x: 237, startPoint y: 412, endPoint x: 234, endPoint y: 419, distance: 7.7
click at [237, 412] on div "Name Parcel #732 11 / 128 Pallet Type * Incoming Program ID LOB Note Pallet pos…" at bounding box center [380, 269] width 467 height 440
click at [220, 505] on p "Submit" at bounding box center [217, 507] width 28 height 11
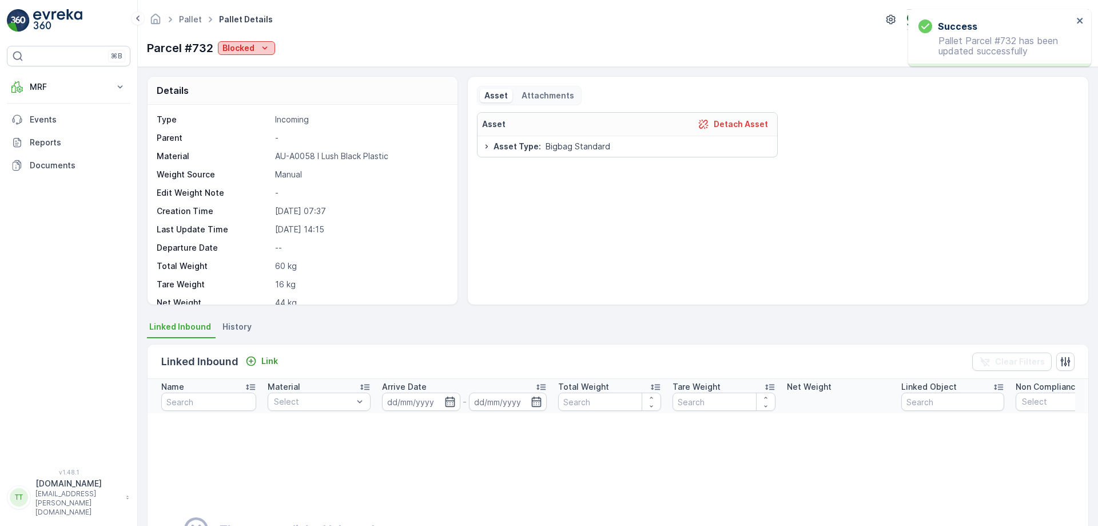
click at [266, 51] on icon "Blocked" at bounding box center [264, 47] width 11 height 11
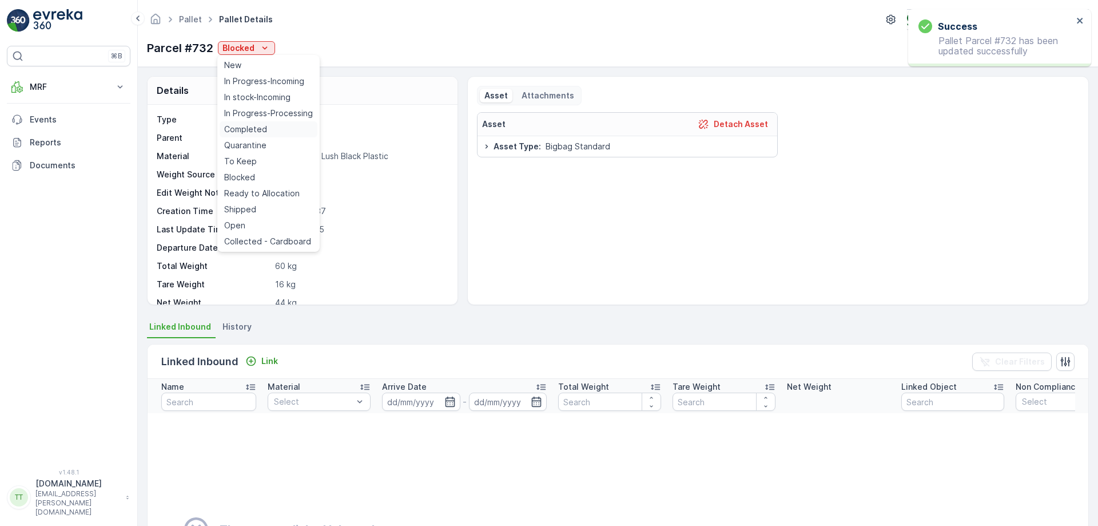
click at [255, 133] on span "Completed" at bounding box center [245, 129] width 43 height 11
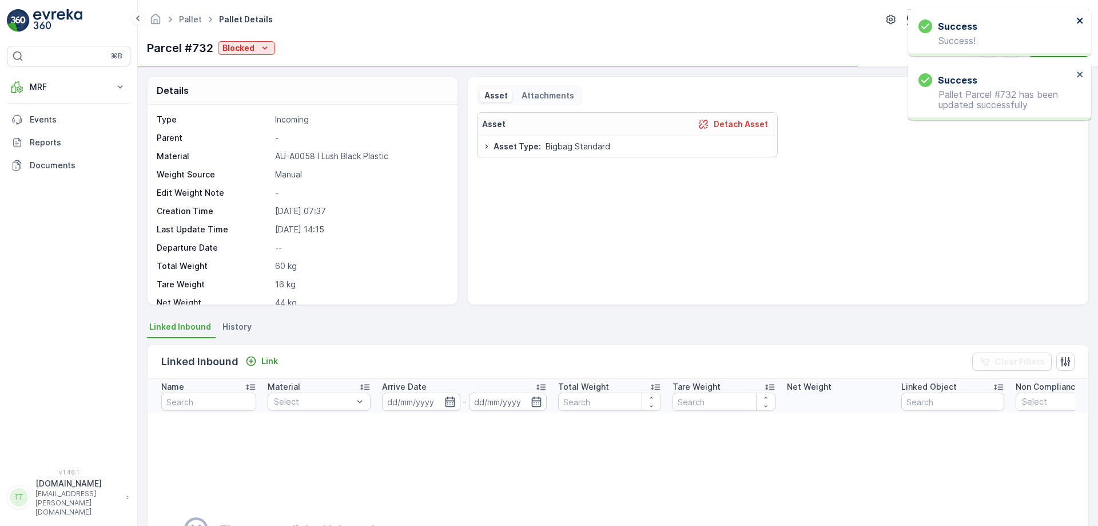
click at [1081, 18] on icon "close" at bounding box center [1081, 20] width 8 height 9
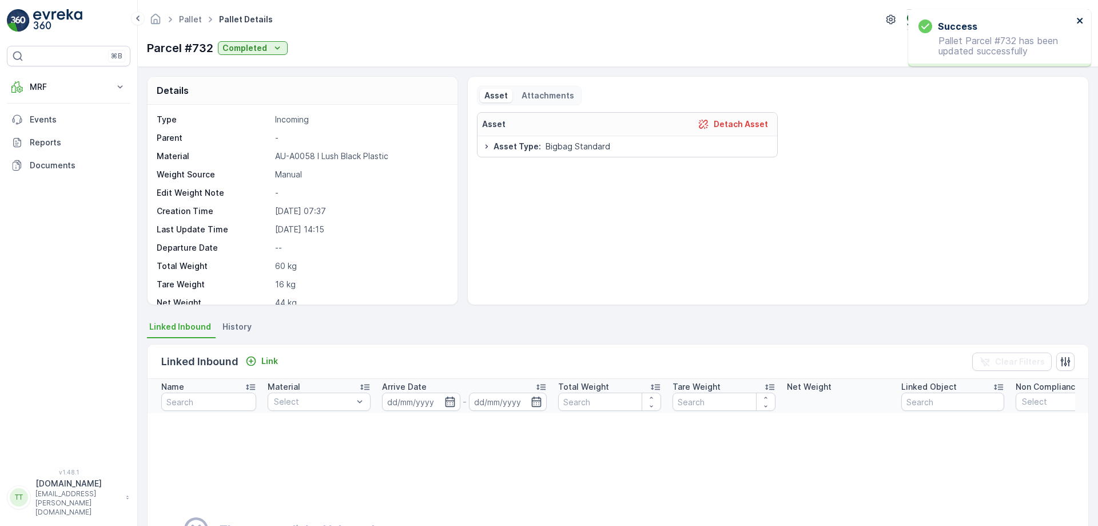
click at [1081, 18] on icon "close" at bounding box center [1081, 20] width 8 height 9
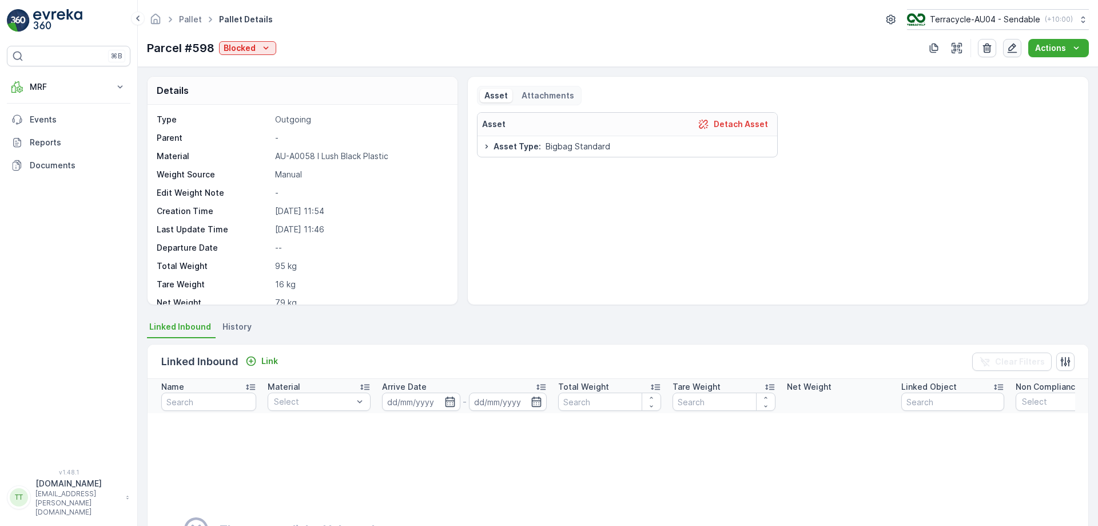
click at [1011, 51] on icon "button" at bounding box center [1013, 48] width 10 height 10
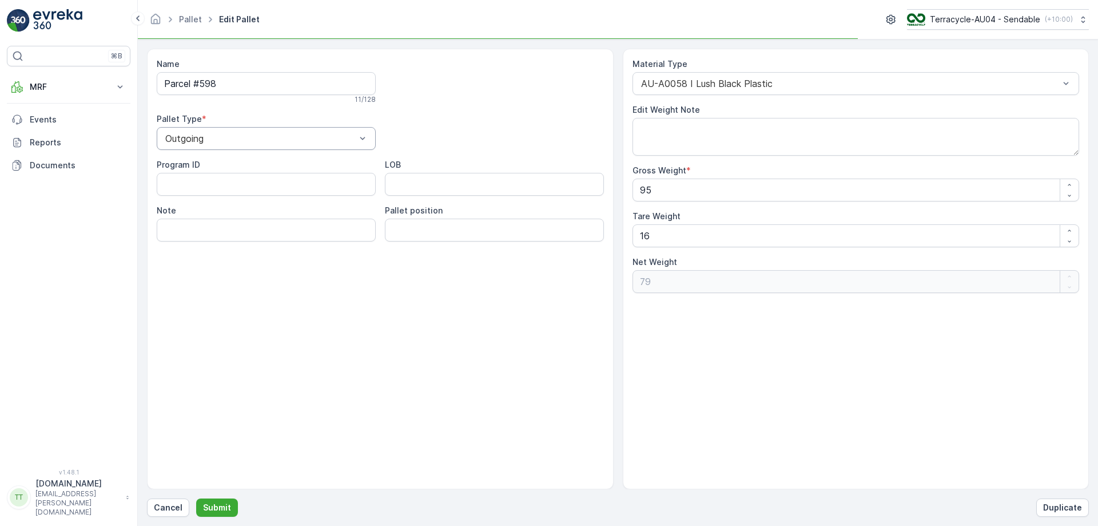
click at [324, 148] on div "Outgoing" at bounding box center [266, 138] width 219 height 23
click at [243, 163] on div "Incoming" at bounding box center [266, 166] width 205 height 10
click at [210, 503] on p "Submit" at bounding box center [217, 507] width 28 height 11
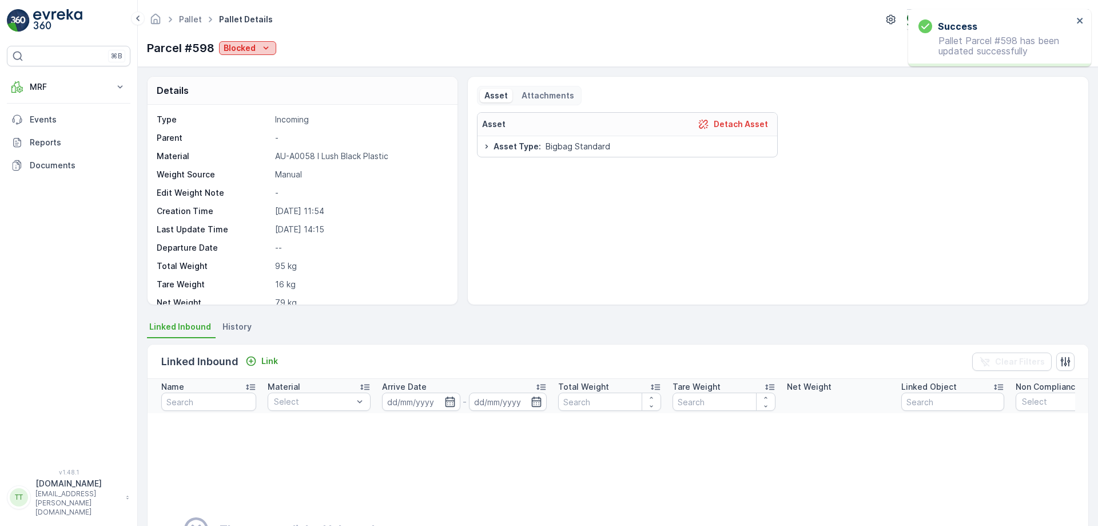
click at [273, 48] on button "Blocked" at bounding box center [247, 48] width 57 height 14
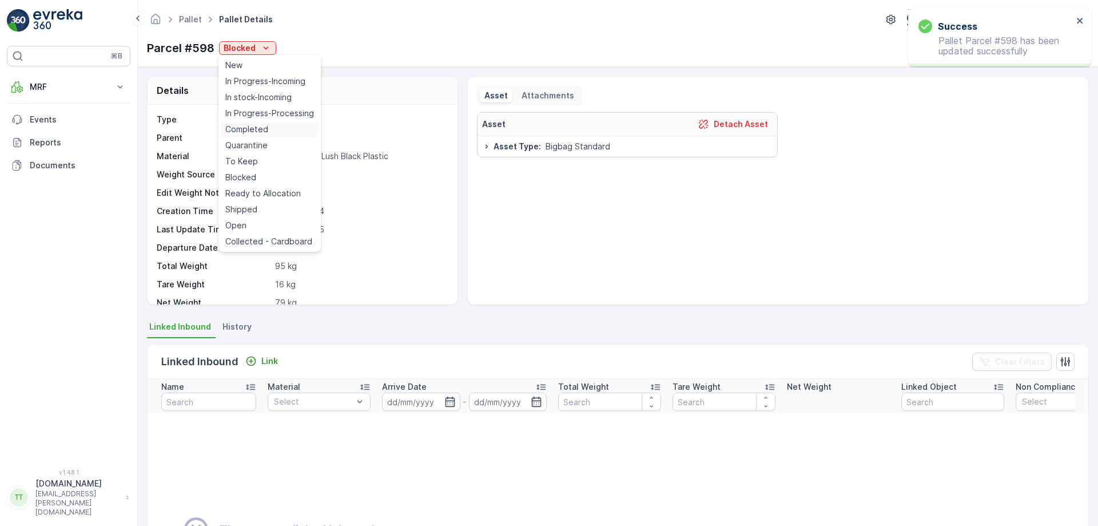
click at [241, 125] on span "Completed" at bounding box center [246, 129] width 43 height 11
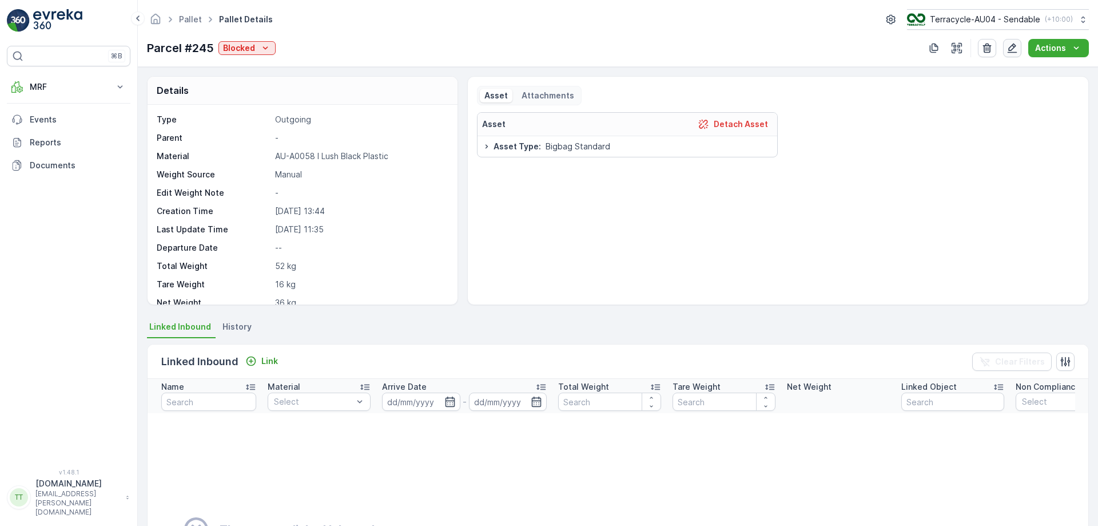
click at [1018, 42] on icon "button" at bounding box center [1012, 47] width 11 height 11
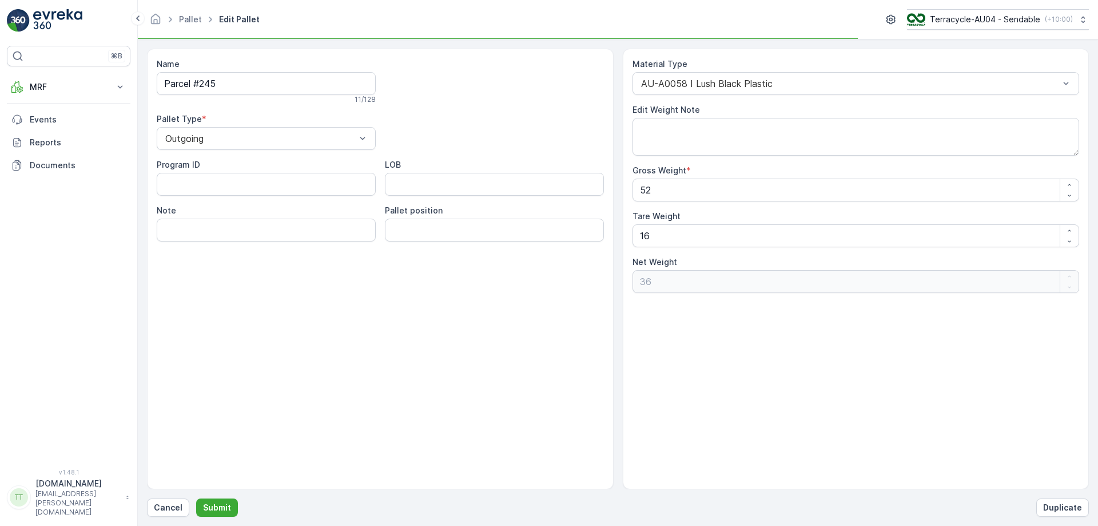
click at [196, 154] on div "Name Parcel #245 11 / 128 Pallet Type * Outgoing Program ID LOB Note Pallet pos…" at bounding box center [380, 149] width 447 height 183
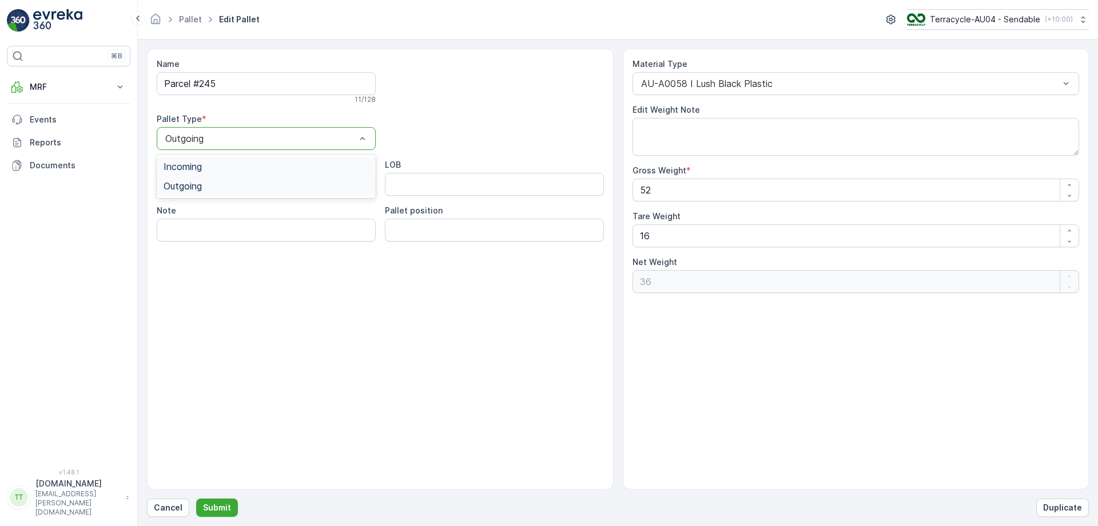
click at [199, 145] on div "Outgoing" at bounding box center [266, 138] width 219 height 23
click at [212, 168] on div "Incoming" at bounding box center [266, 166] width 205 height 10
click at [214, 499] on button "Submit" at bounding box center [217, 507] width 42 height 18
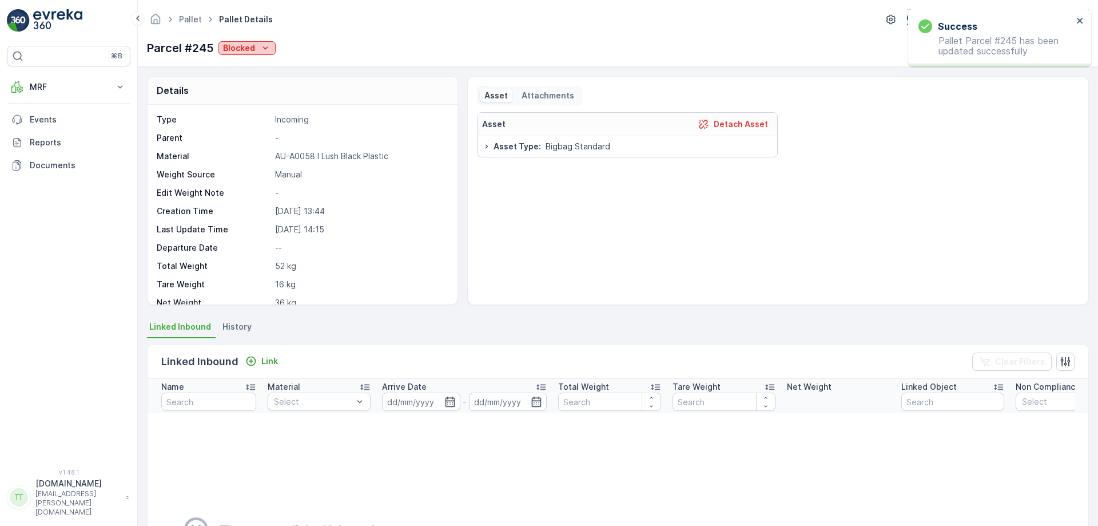
click at [251, 52] on p "Blocked" at bounding box center [239, 47] width 32 height 11
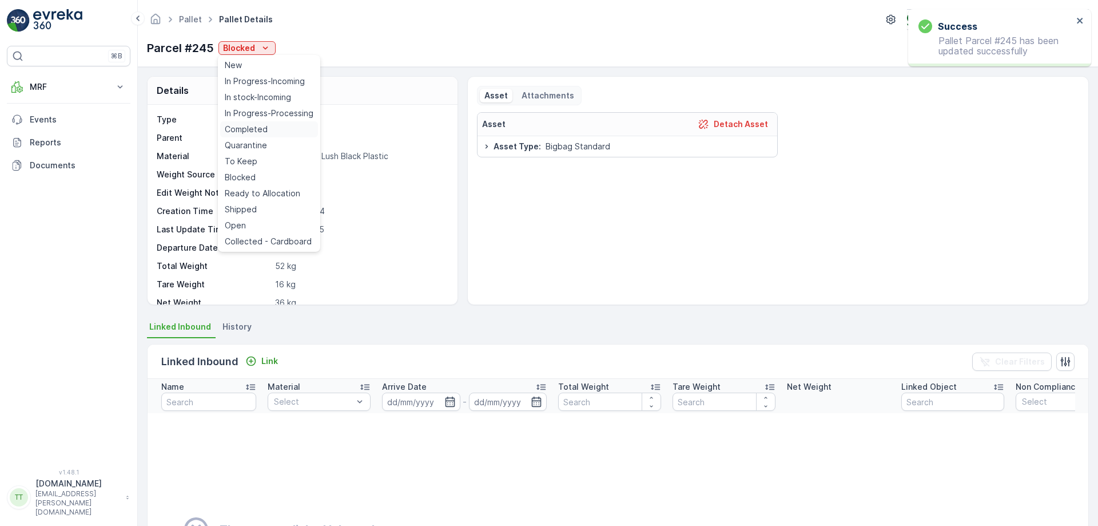
click at [264, 132] on span "Completed" at bounding box center [246, 129] width 43 height 11
